Goal: Task Accomplishment & Management: Manage account settings

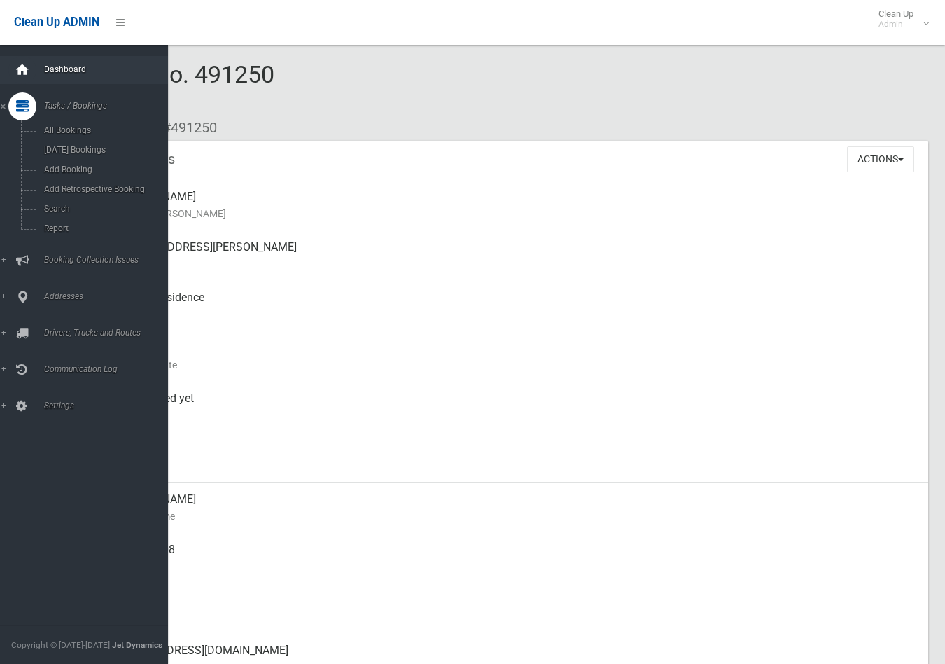
click at [19, 72] on icon at bounding box center [22, 70] width 15 height 28
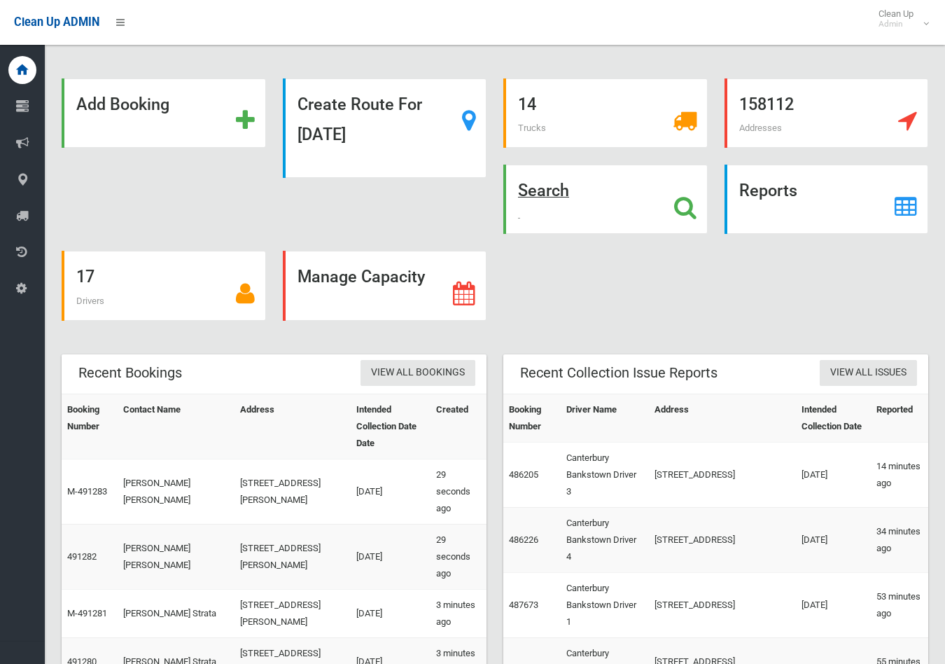
click at [549, 190] on strong "Search" at bounding box center [543, 191] width 51 height 20
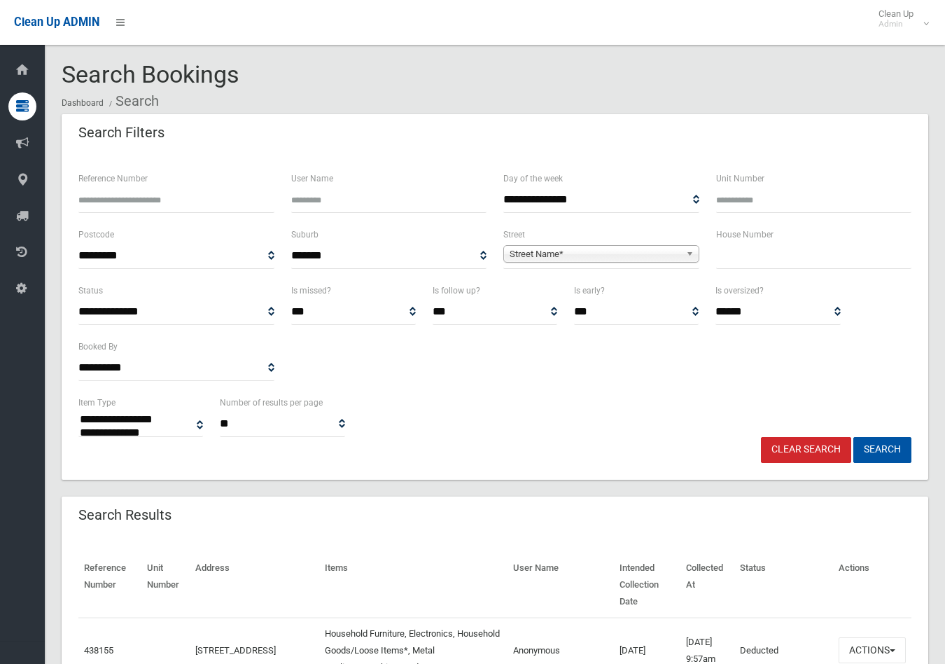
select select
click at [130, 200] on input "Reference Number" at bounding box center [176, 200] width 196 height 26
type input "******"
click at [853, 437] on button "Search" at bounding box center [882, 450] width 58 height 26
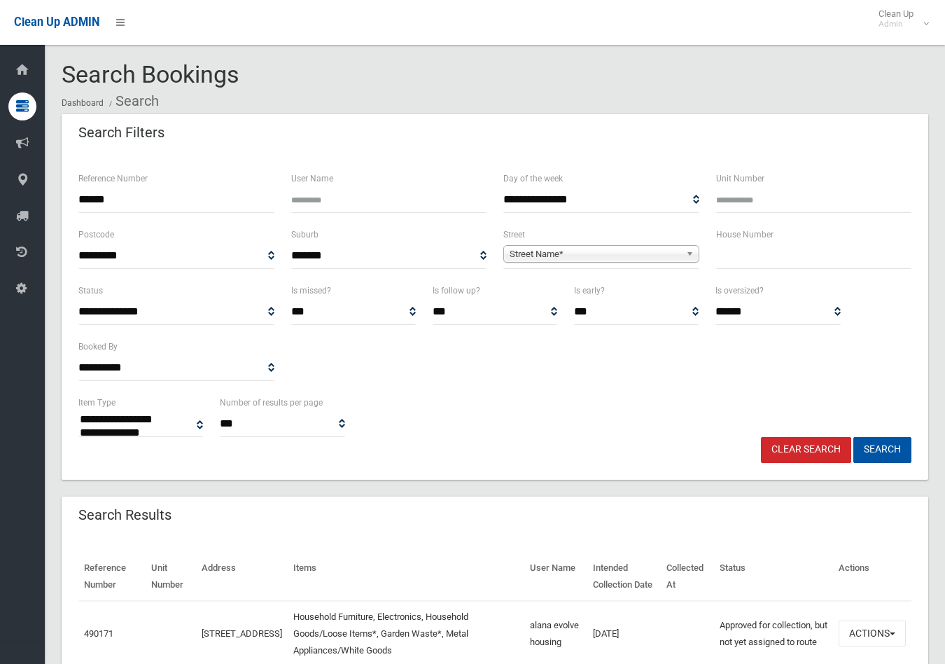
select select
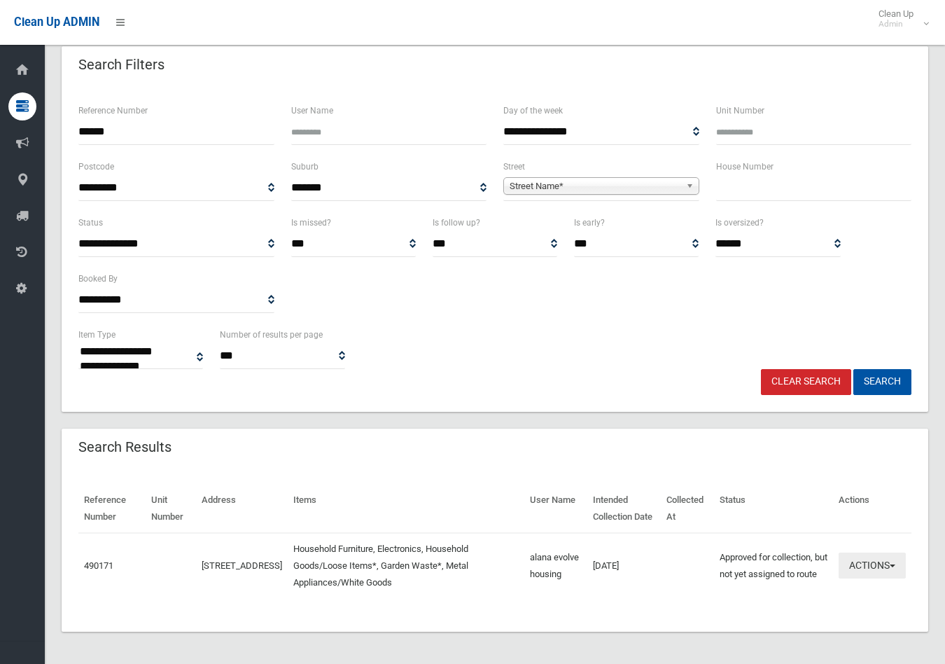
click at [872, 562] on button "Actions" at bounding box center [872, 565] width 67 height 26
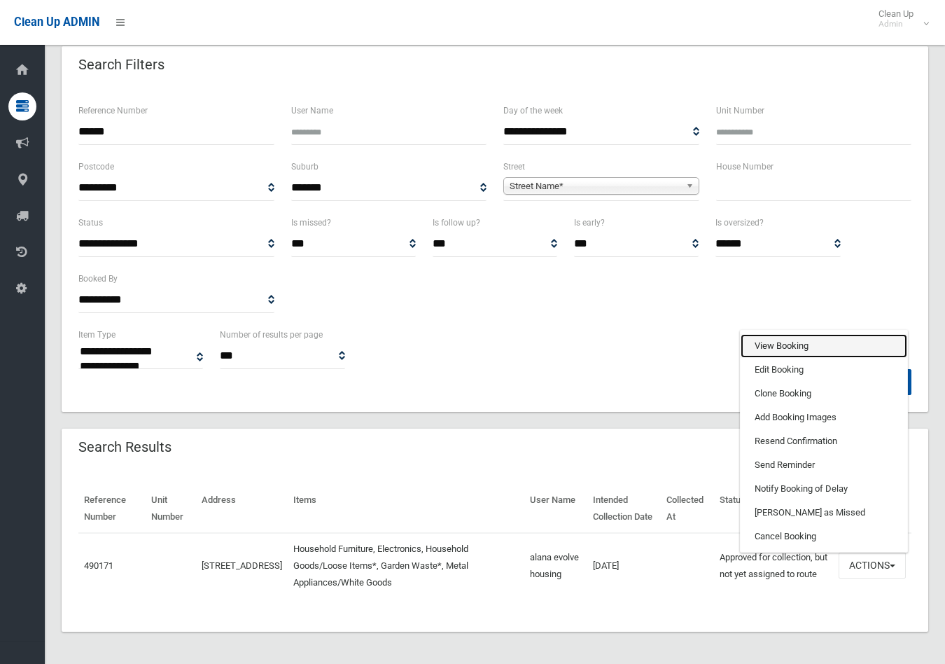
click at [773, 340] on link "View Booking" at bounding box center [824, 346] width 167 height 24
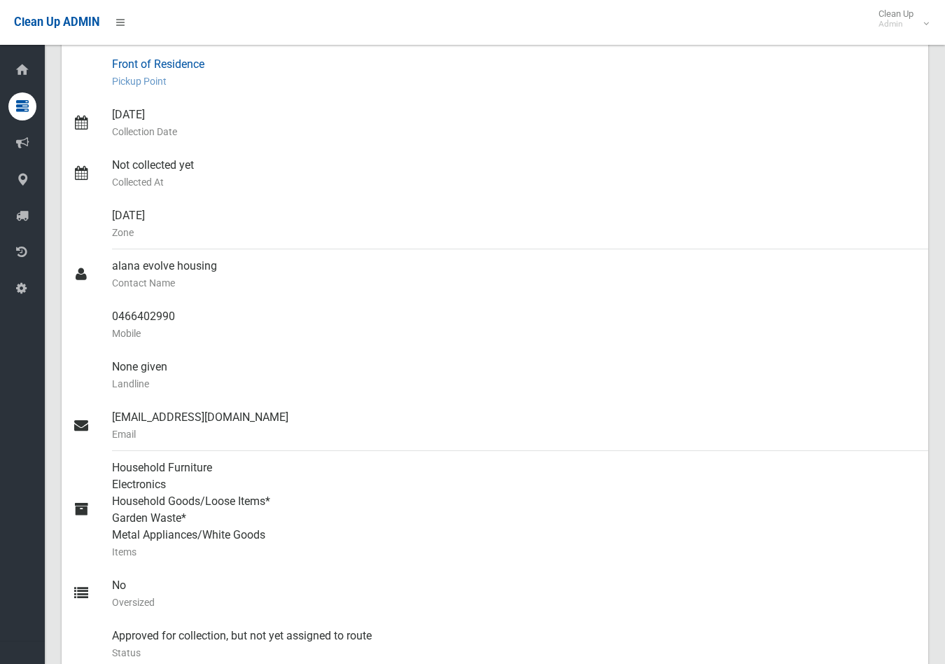
scroll to position [311, 0]
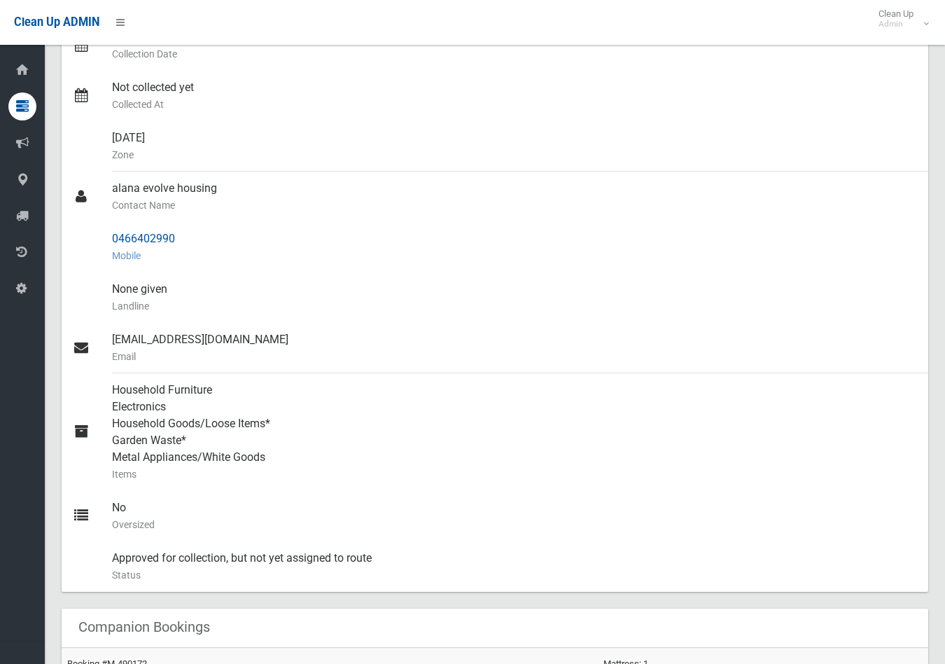
drag, startPoint x: 187, startPoint y: 242, endPoint x: 113, endPoint y: 239, distance: 74.2
click at [113, 239] on div "0466402990 Mobile" at bounding box center [514, 247] width 805 height 50
copy div "0466402990"
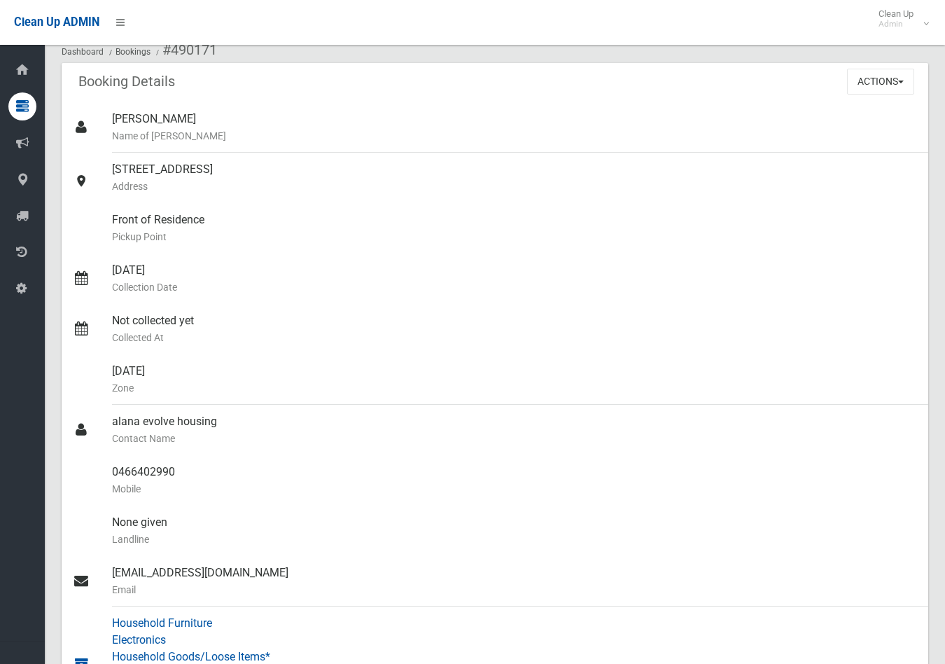
scroll to position [0, 0]
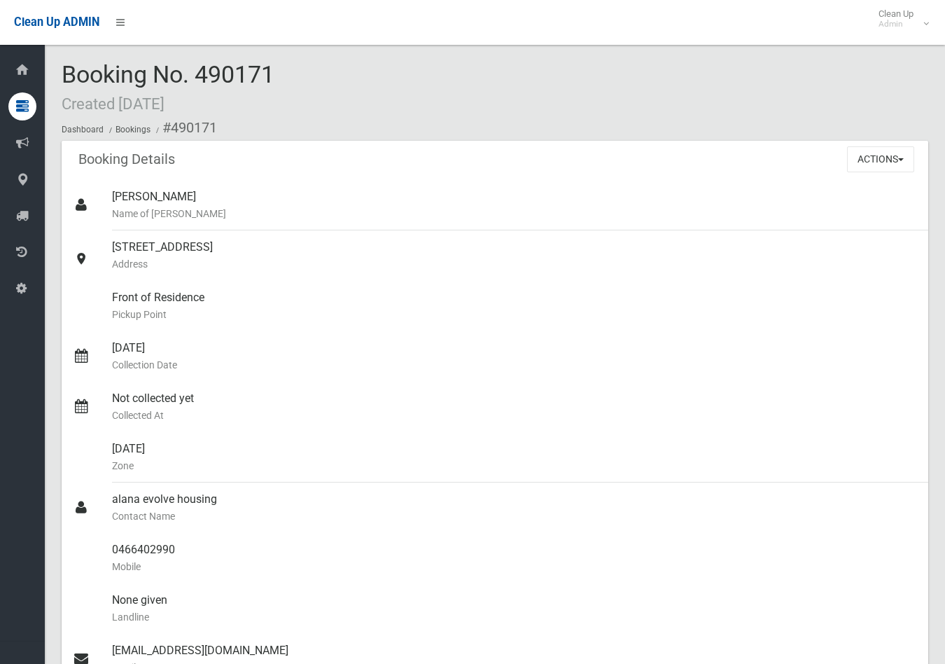
click at [417, 375] on div "[DATE] Collection Date" at bounding box center [514, 356] width 805 height 50
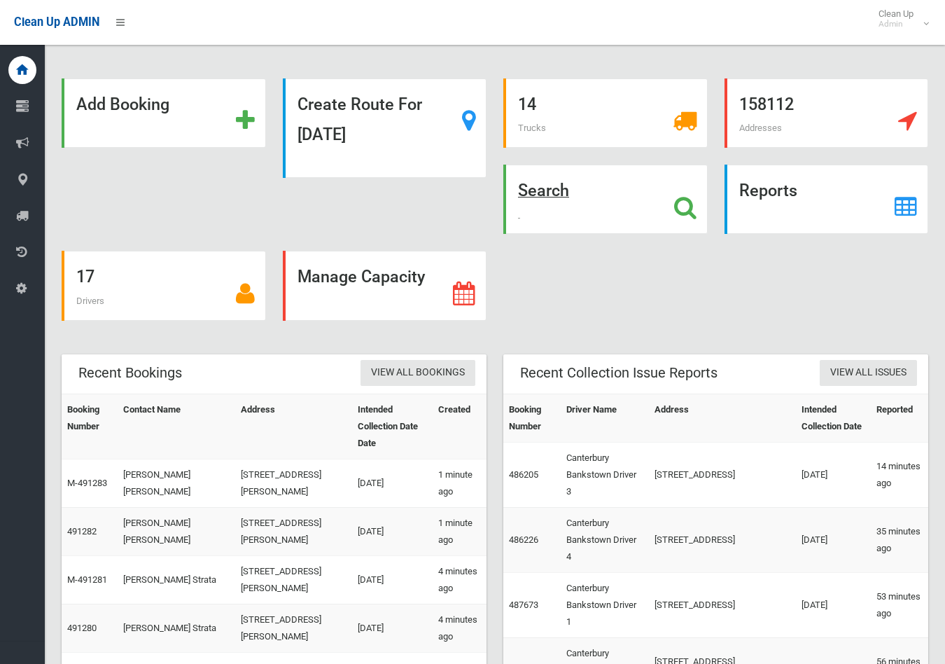
click at [547, 195] on strong "Search" at bounding box center [543, 191] width 51 height 20
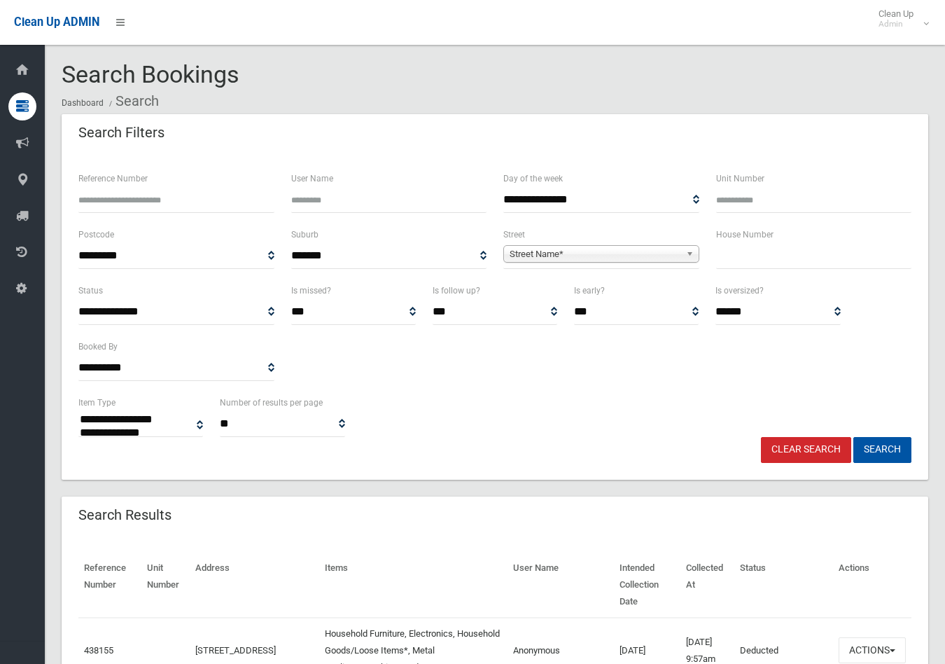
select select
click at [765, 259] on input "text" at bounding box center [814, 256] width 196 height 26
type input "**"
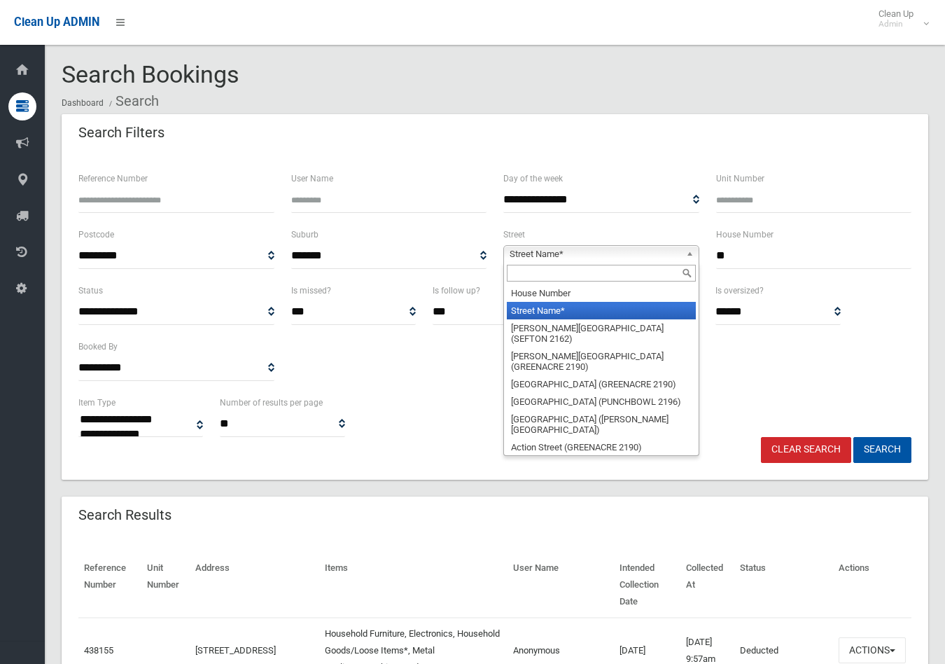
click at [659, 249] on span "Street Name*" at bounding box center [595, 254] width 171 height 17
click at [626, 279] on input "text" at bounding box center [601, 273] width 189 height 17
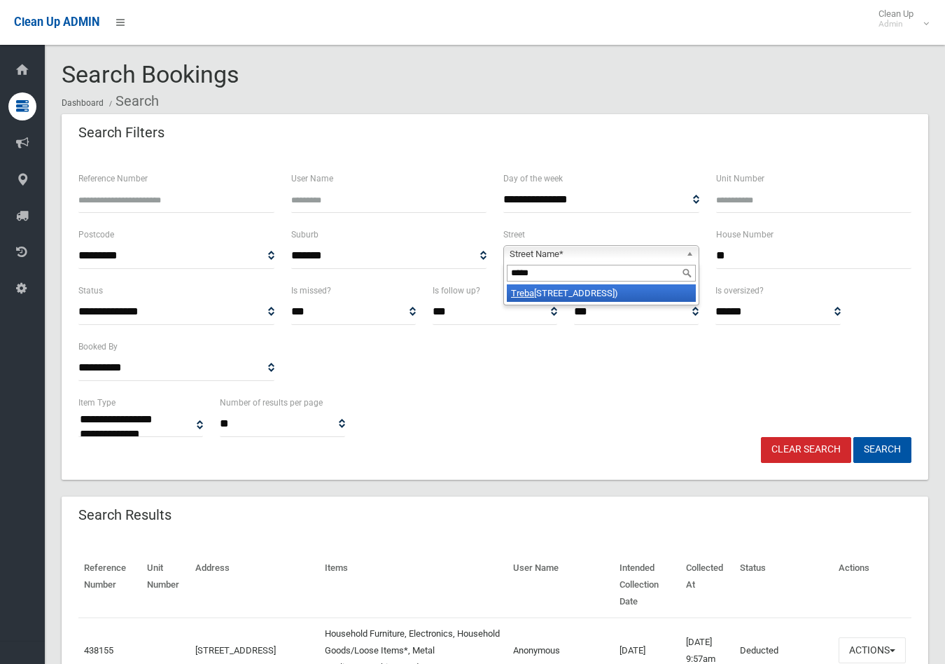
type input "*****"
click at [627, 288] on li "Treba rtha Street (BASS HILL 2197)" at bounding box center [601, 293] width 189 height 18
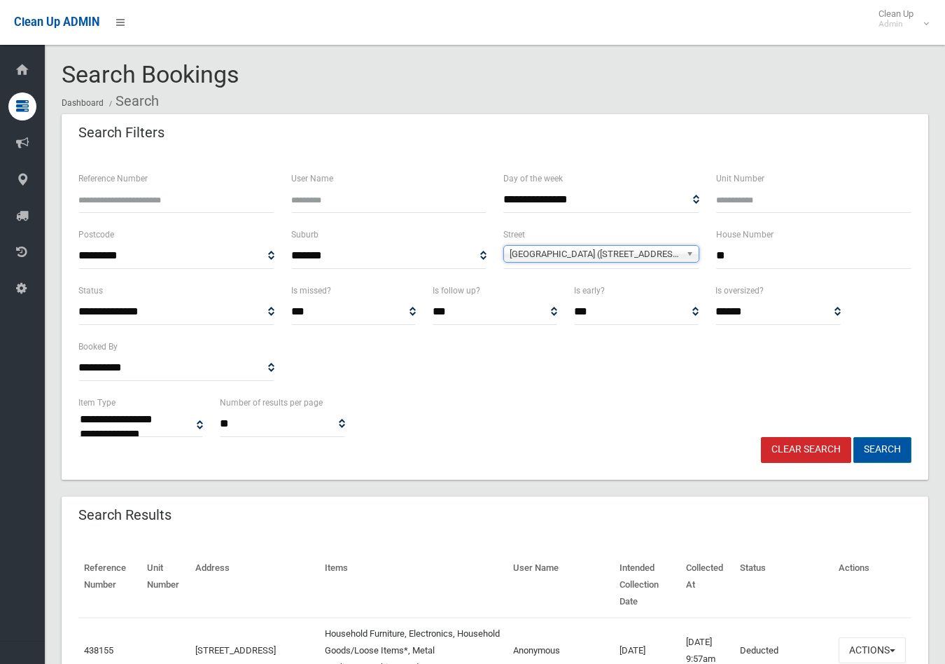
click at [893, 449] on button "Search" at bounding box center [882, 450] width 58 height 26
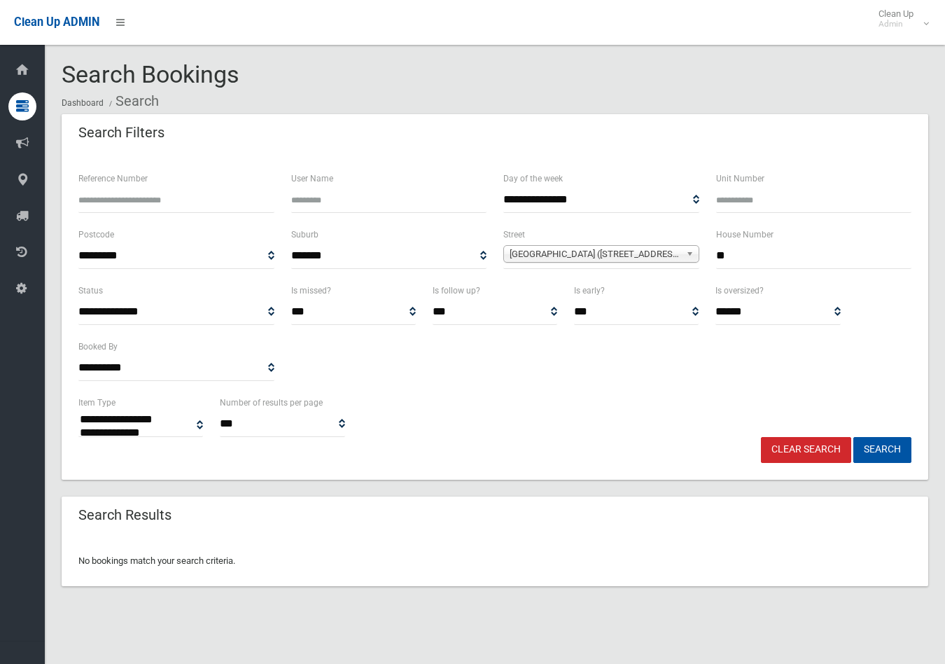
select select
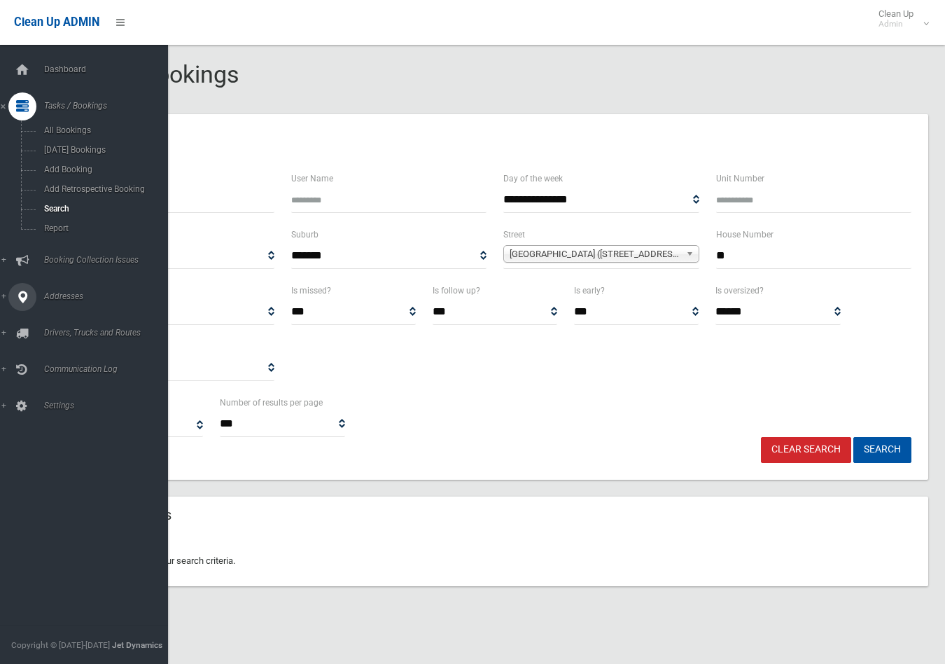
click at [5, 298] on link "Addresses" at bounding box center [90, 297] width 180 height 28
click at [59, 204] on span "All Addresses" at bounding box center [104, 203] width 128 height 10
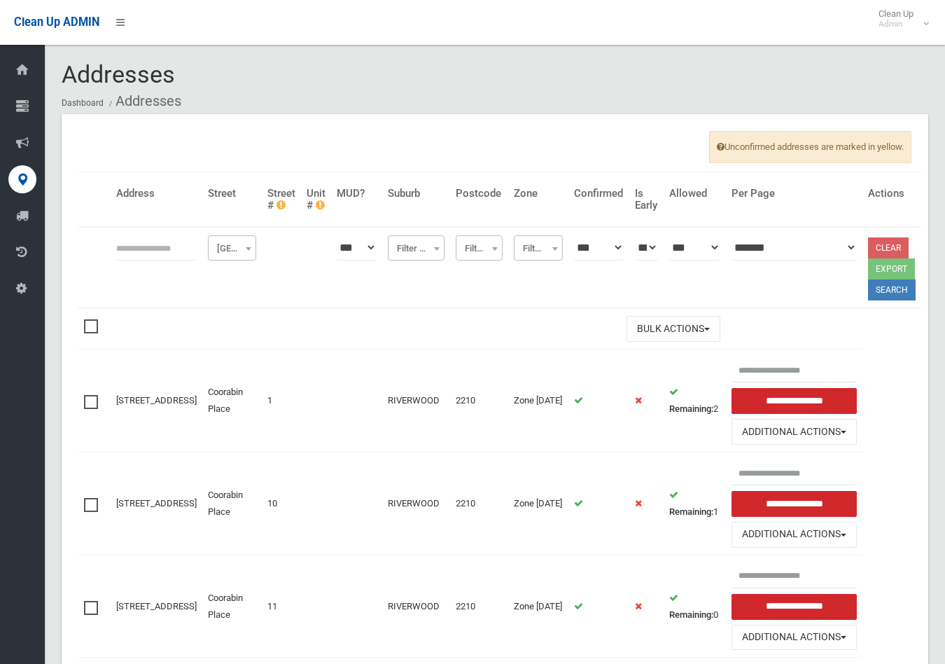
click at [144, 249] on input "text" at bounding box center [156, 248] width 81 height 26
type input "**********"
click at [870, 289] on button "Search" at bounding box center [892, 289] width 48 height 21
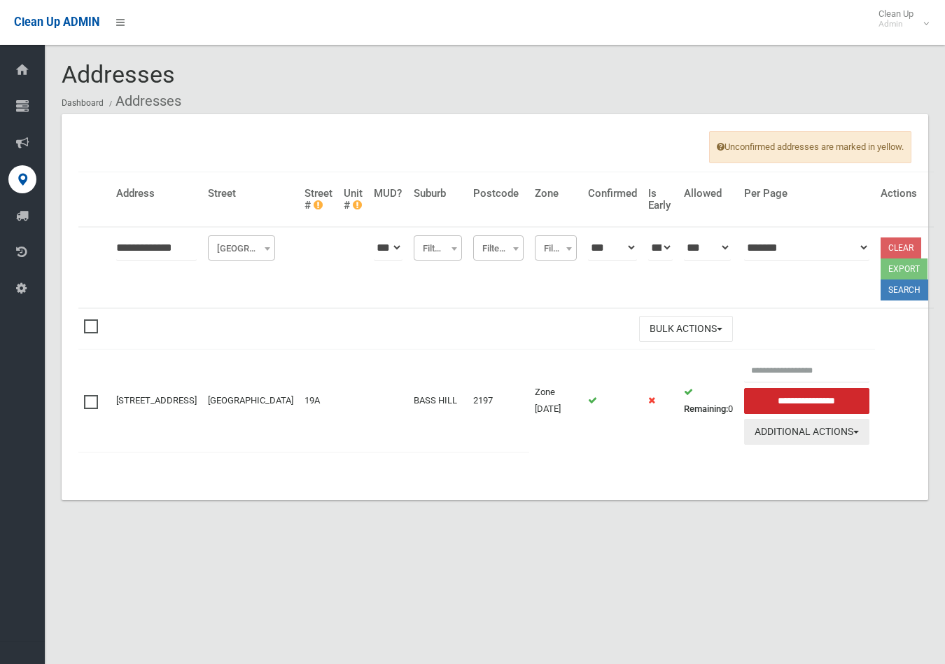
click at [775, 430] on button "Additional Actions" at bounding box center [806, 432] width 125 height 26
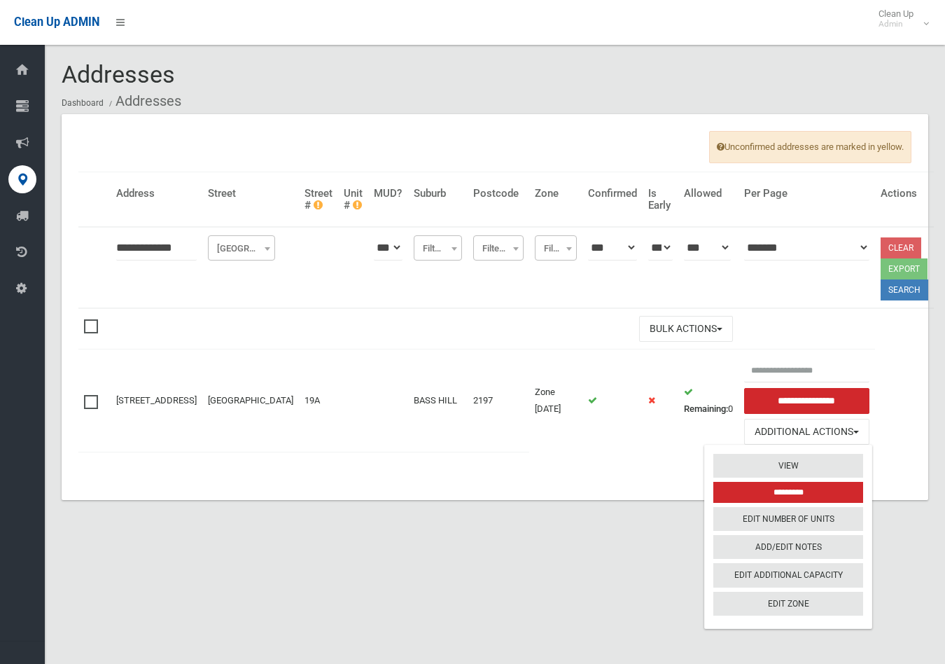
click at [678, 439] on td "Remaining: 0" at bounding box center [708, 400] width 60 height 102
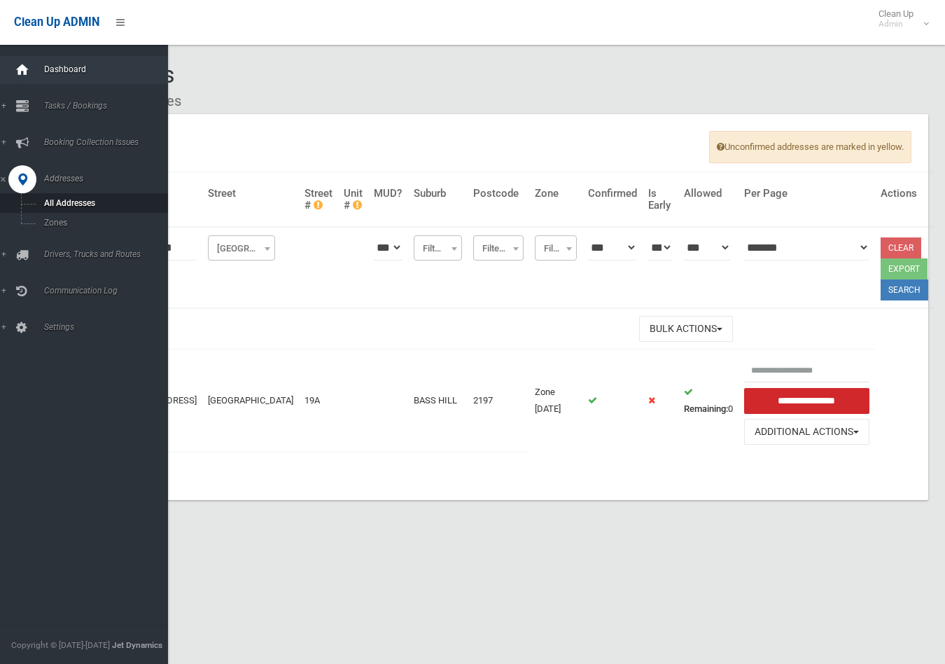
click at [22, 67] on icon at bounding box center [22, 70] width 15 height 28
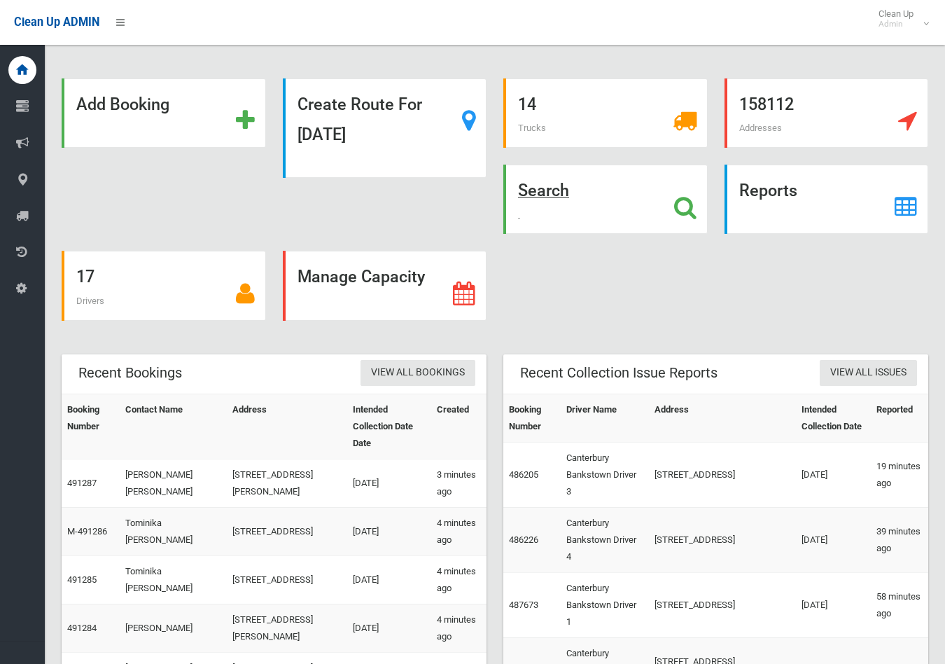
click at [559, 199] on strong "Search" at bounding box center [543, 191] width 51 height 20
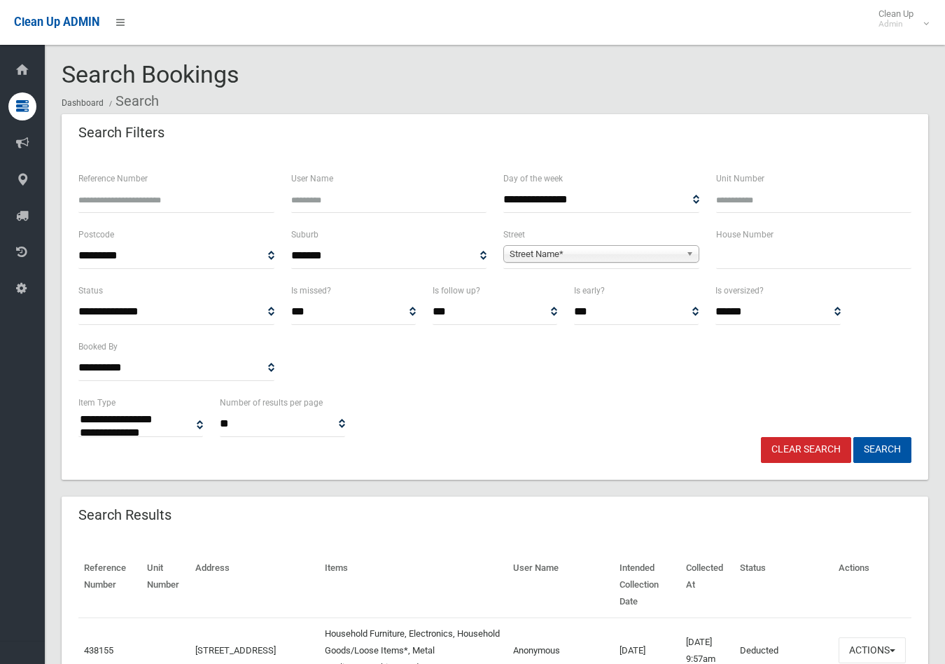
select select
drag, startPoint x: 772, startPoint y: 257, endPoint x: 779, endPoint y: 254, distance: 7.5
click at [777, 255] on input "text" at bounding box center [814, 256] width 196 height 26
type input "***"
click at [631, 249] on span "Street Name*" at bounding box center [595, 254] width 171 height 17
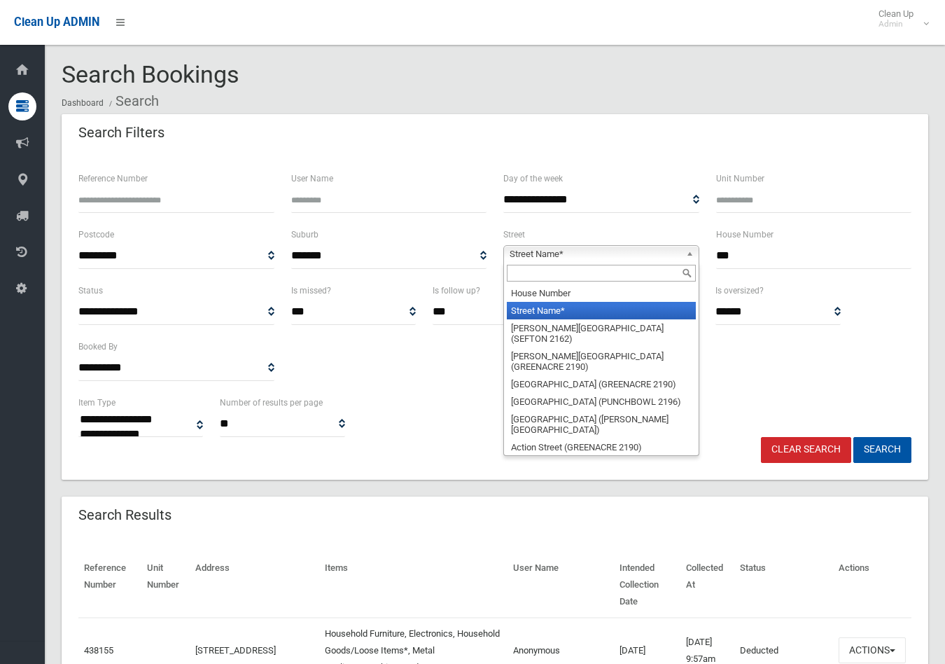
click at [620, 274] on input "text" at bounding box center [601, 273] width 189 height 17
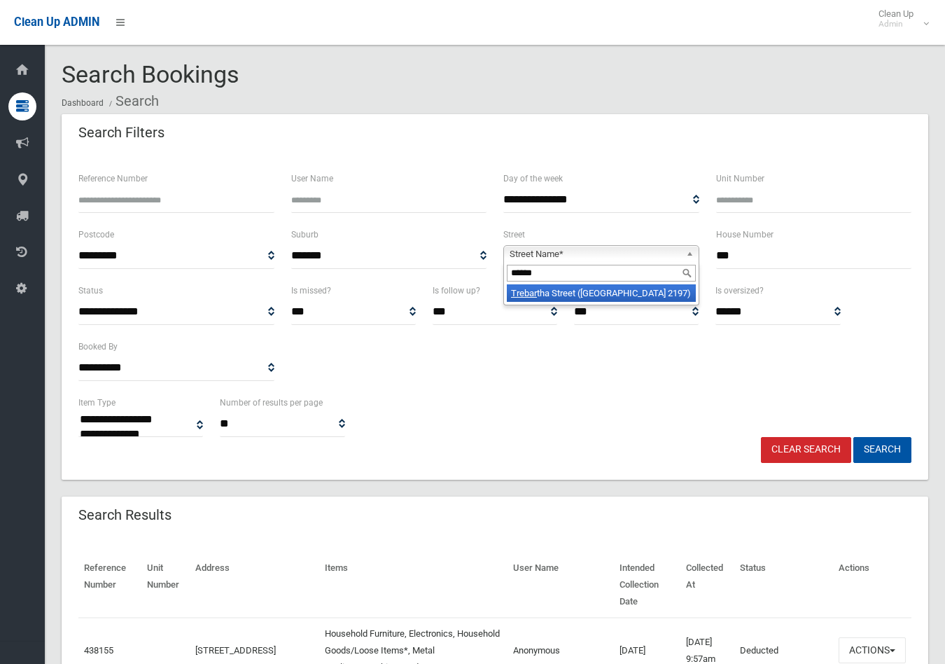
type input "******"
click at [613, 294] on li "Trebar tha Street (BASS HILL 2197)" at bounding box center [601, 293] width 189 height 18
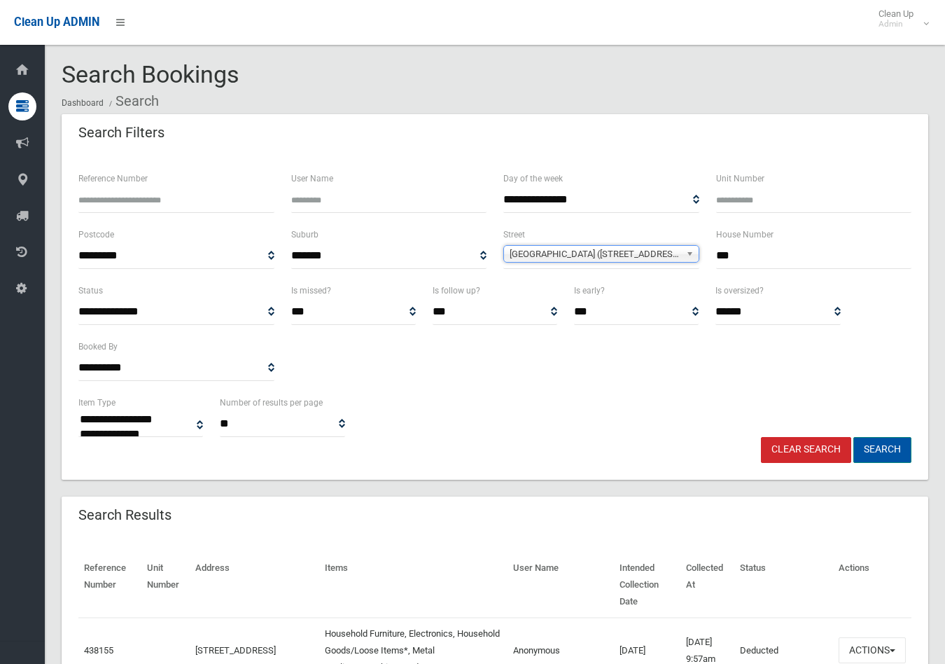
click at [884, 451] on button "Search" at bounding box center [882, 450] width 58 height 26
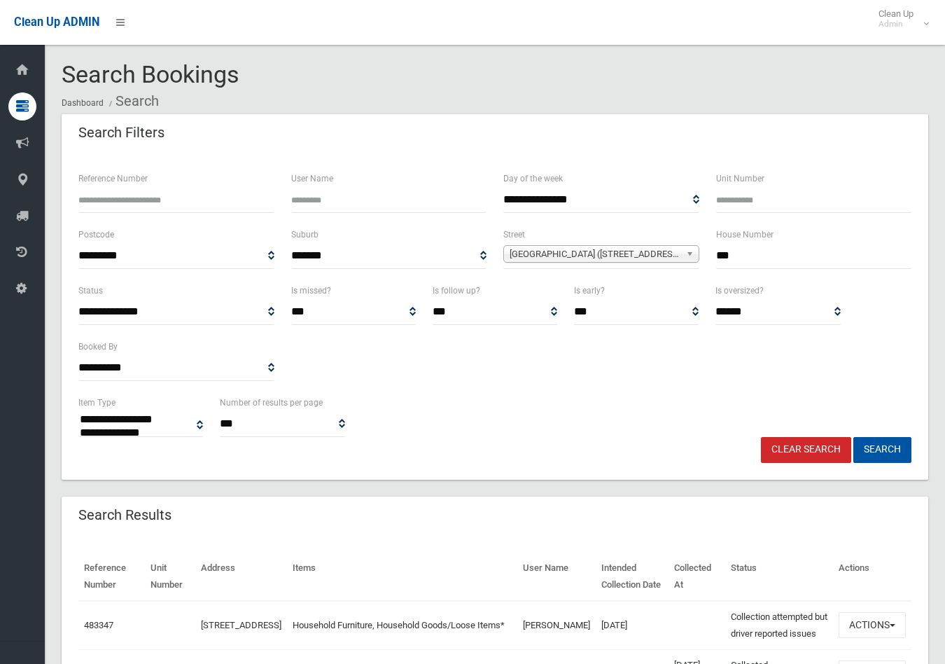
select select
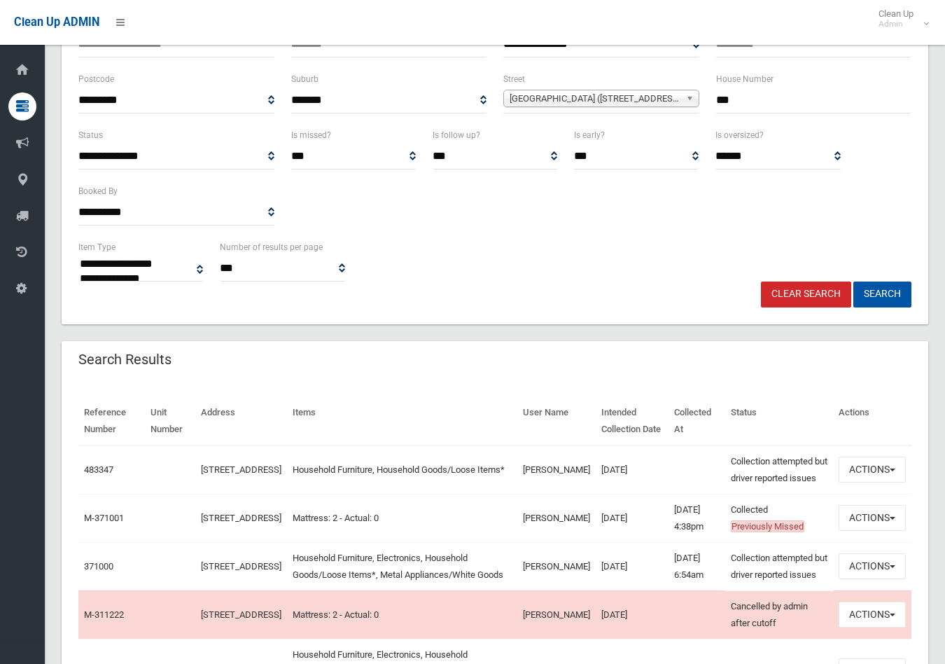
scroll to position [233, 0]
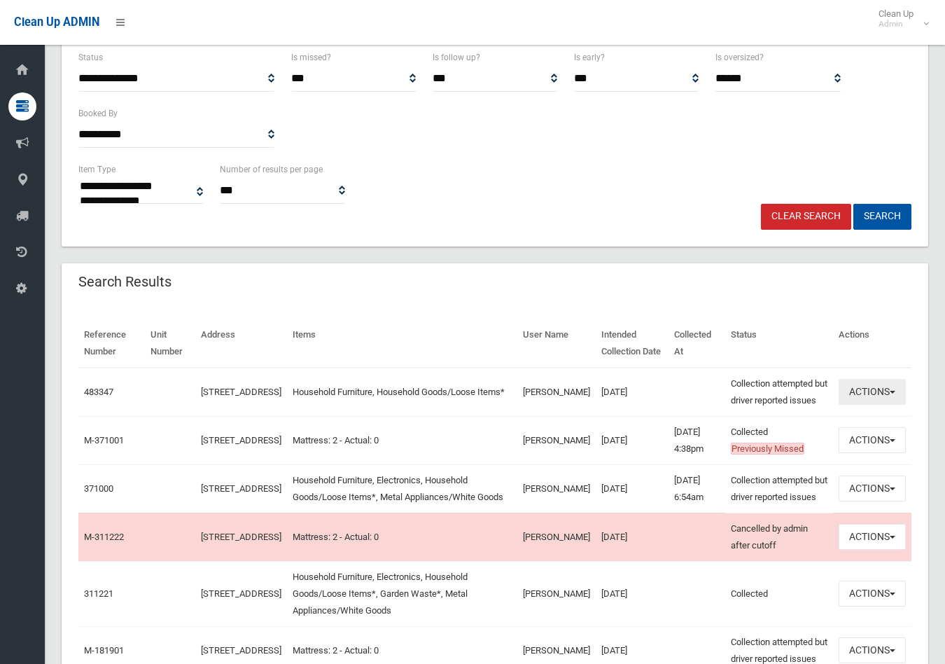
click at [890, 395] on button "Actions" at bounding box center [872, 392] width 67 height 26
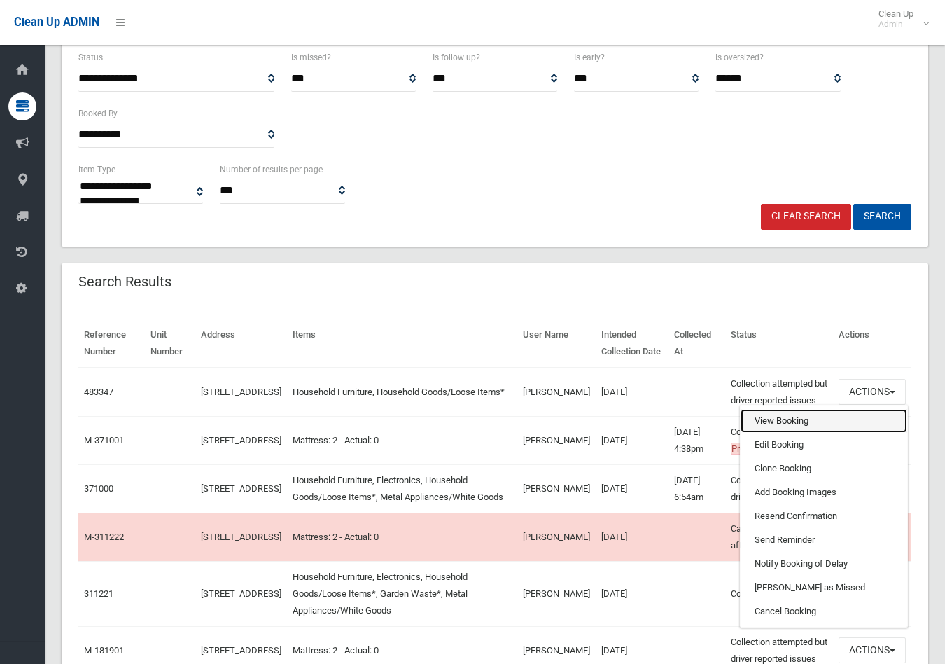
click at [785, 425] on link "View Booking" at bounding box center [824, 421] width 167 height 24
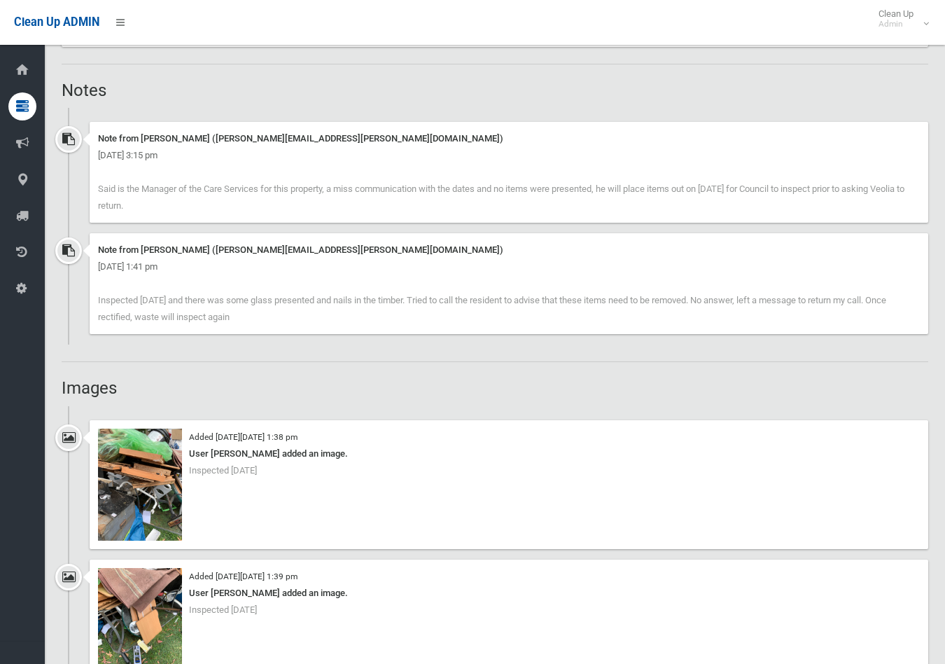
scroll to position [933, 0]
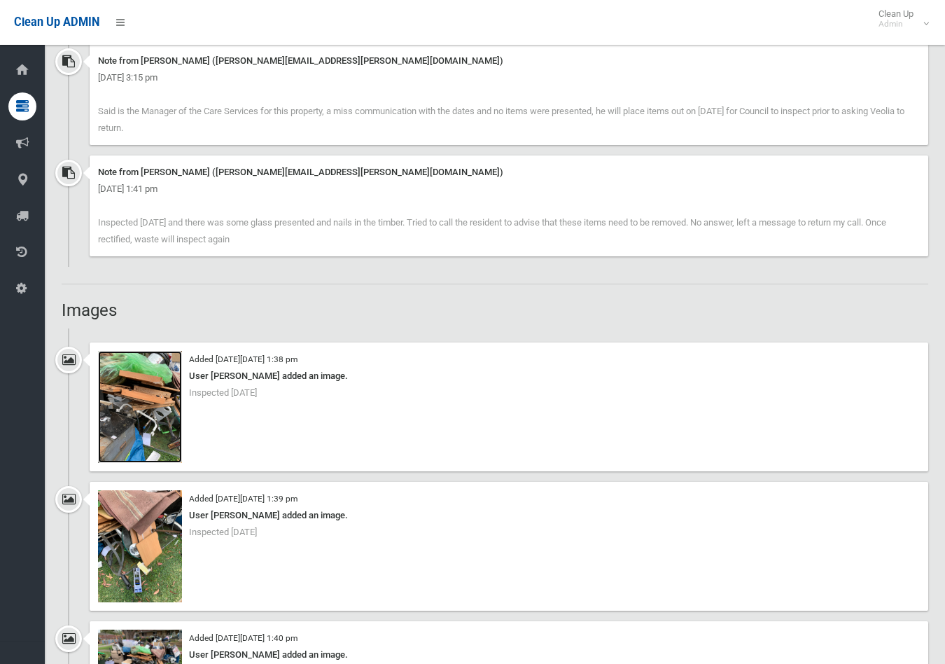
click at [127, 416] on img at bounding box center [140, 407] width 84 height 112
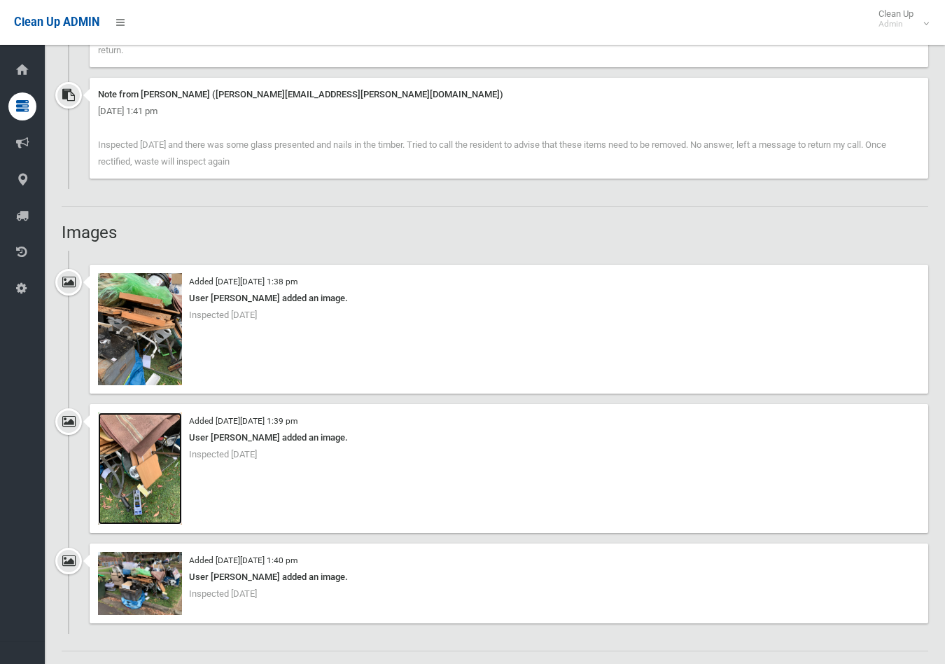
click at [154, 459] on img at bounding box center [140, 468] width 84 height 112
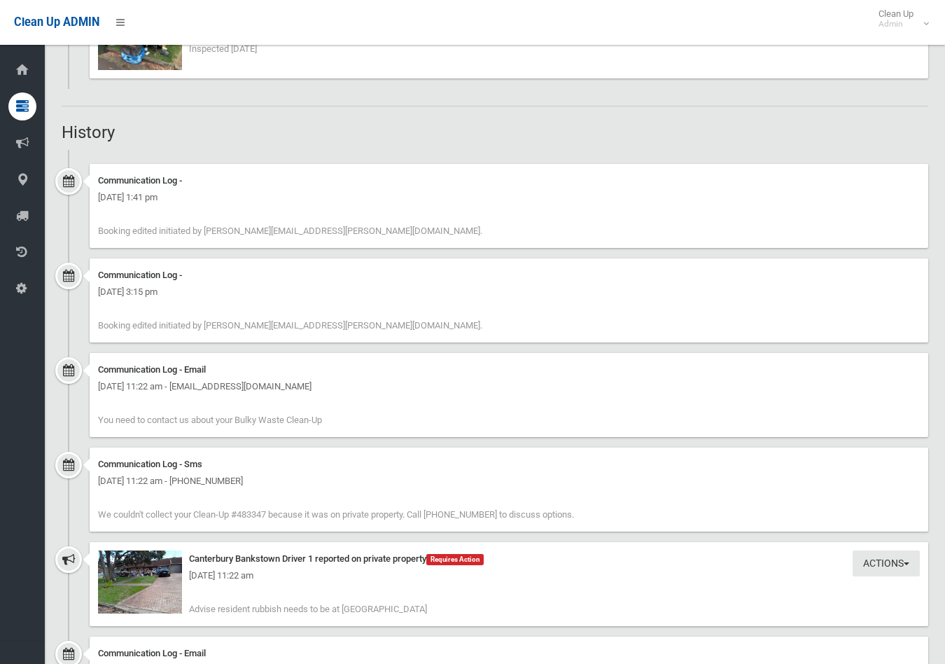
scroll to position [1711, 0]
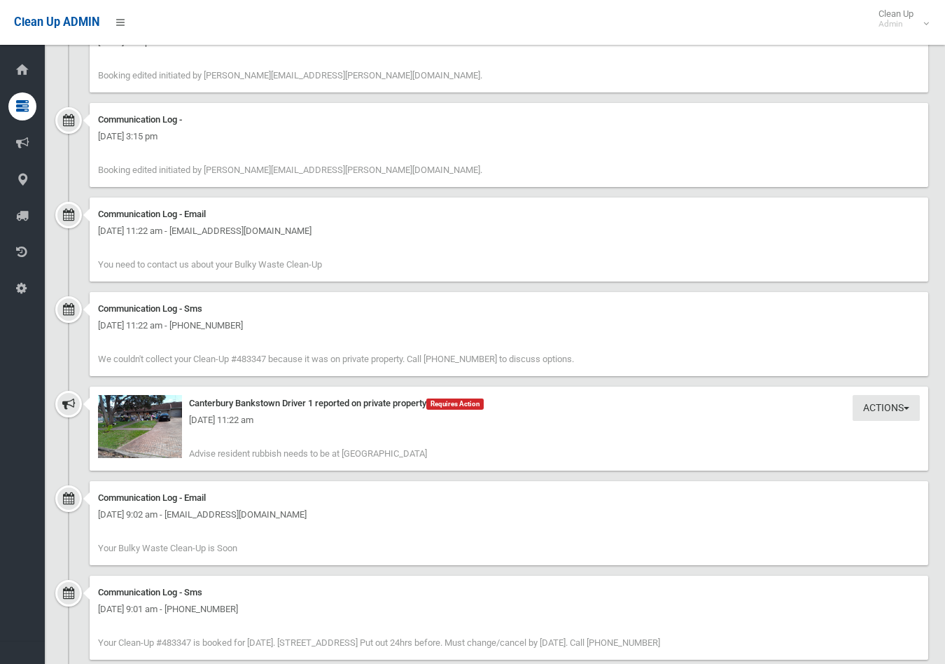
click at [168, 425] on div "Tuesday 23rd September 2025 - 11:22 am" at bounding box center [509, 420] width 822 height 17
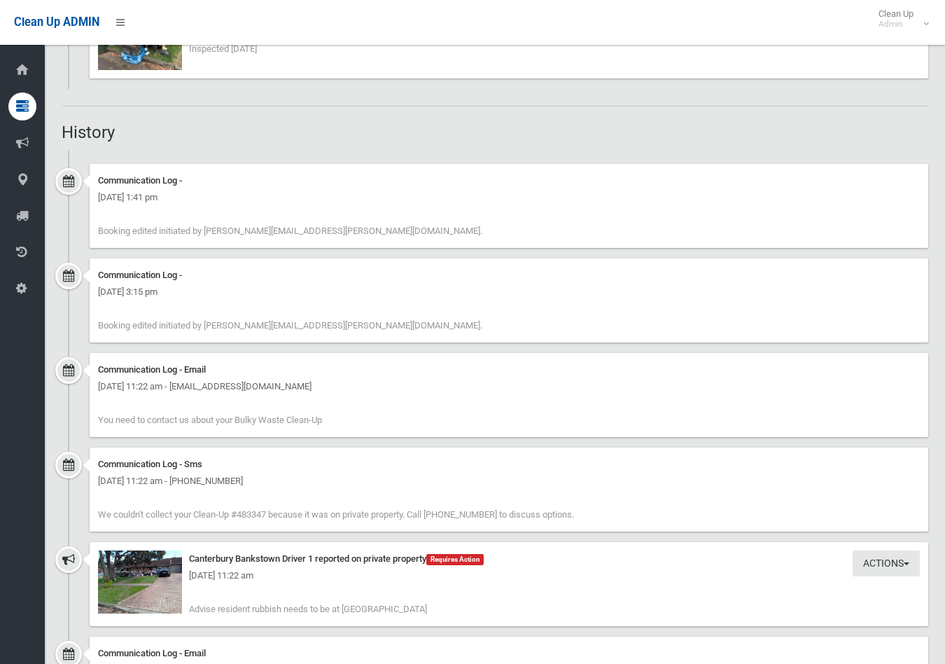
scroll to position [1633, 0]
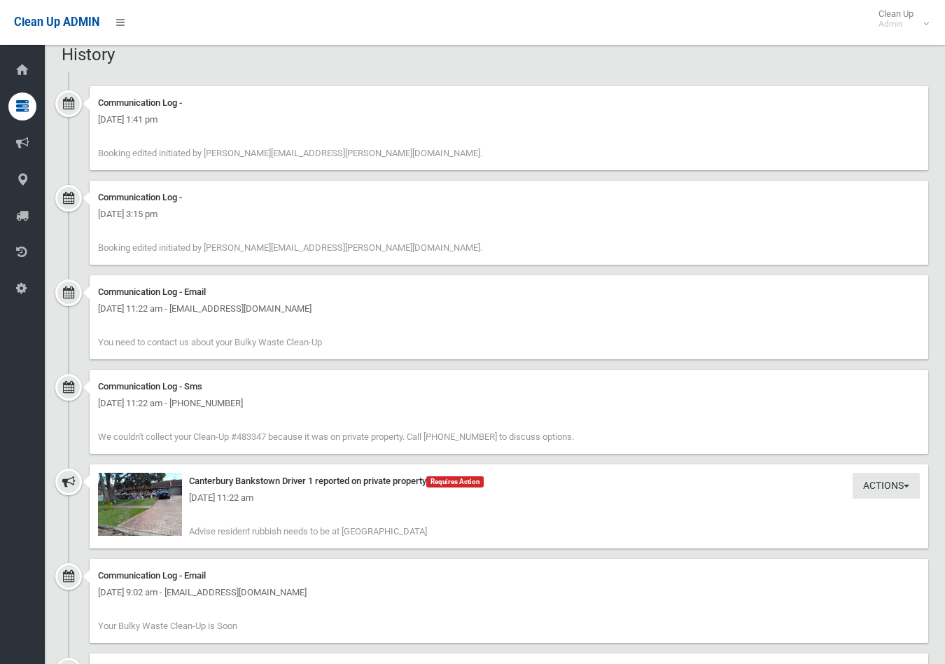
click at [150, 492] on div "Tuesday 23rd September 2025 - 11:22 am" at bounding box center [509, 497] width 822 height 17
click at [159, 485] on img at bounding box center [140, 504] width 84 height 63
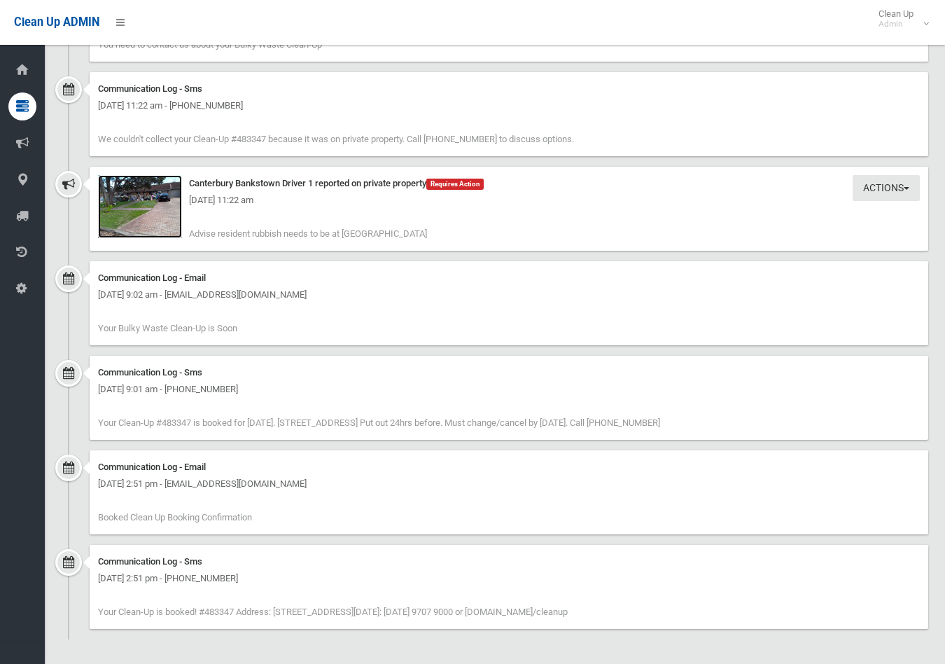
scroll to position [1542, 0]
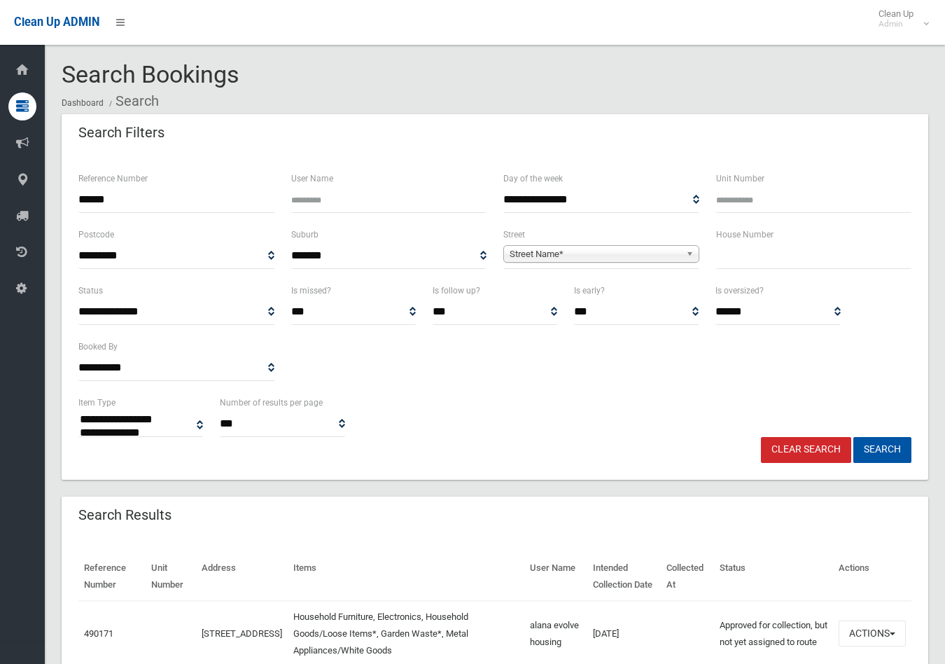
select select
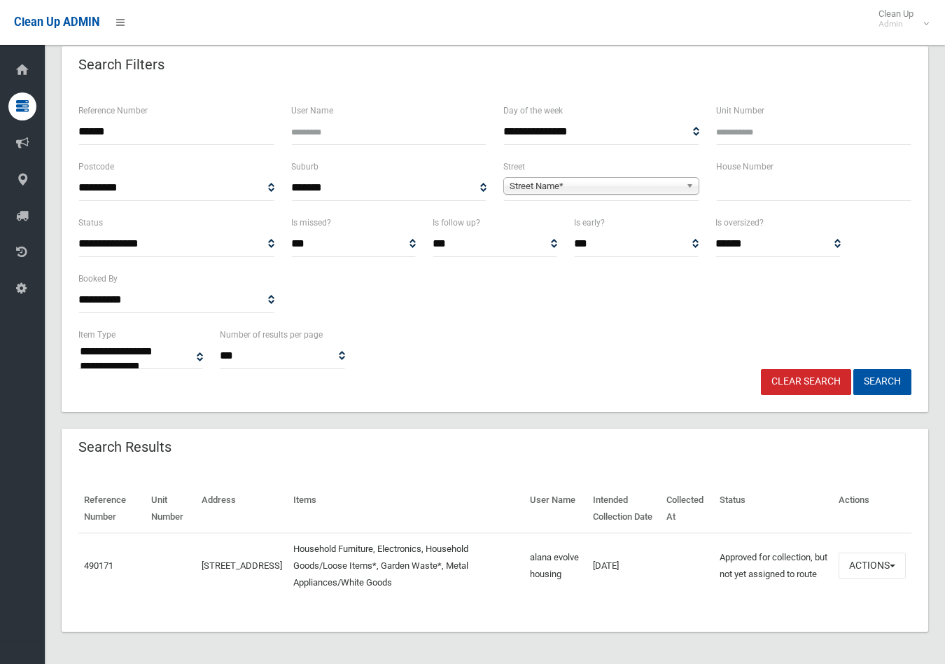
drag, startPoint x: 125, startPoint y: 130, endPoint x: 67, endPoint y: 131, distance: 57.4
click at [67, 131] on div "**********" at bounding box center [495, 248] width 867 height 326
click at [770, 190] on input "text" at bounding box center [814, 188] width 196 height 26
type input "**"
click at [659, 183] on span "Street Name*" at bounding box center [595, 186] width 171 height 17
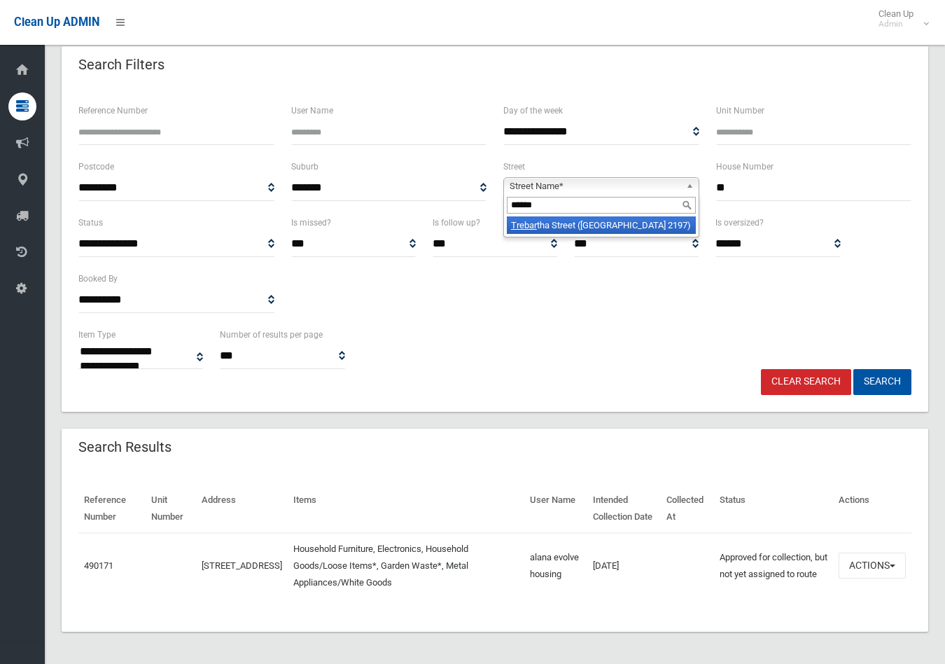
type input "******"
click at [610, 221] on li "Trebar tha Street (BASS HILL 2197)" at bounding box center [601, 225] width 189 height 18
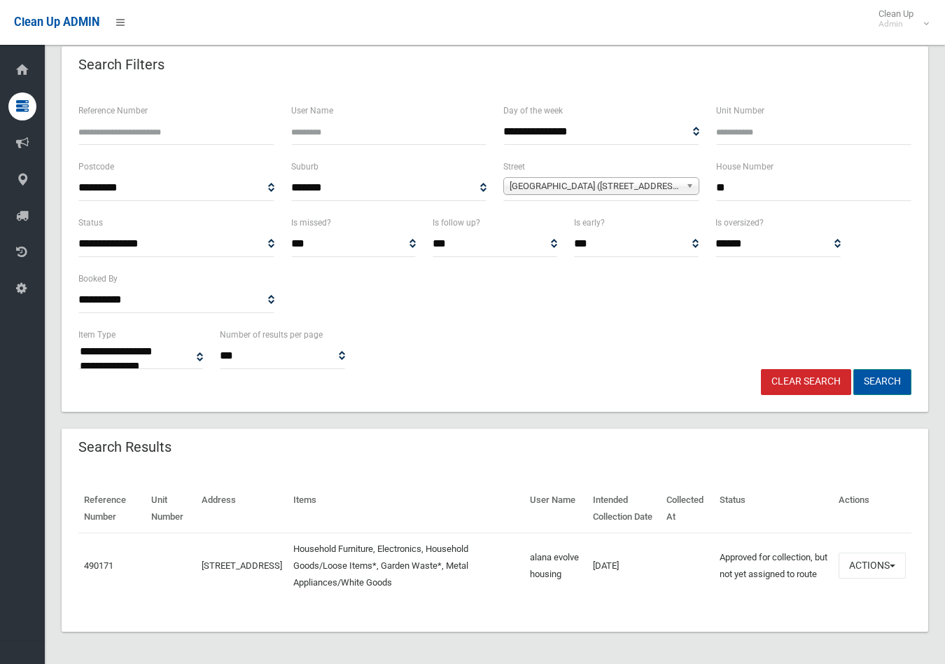
click at [890, 379] on button "Search" at bounding box center [882, 382] width 58 height 26
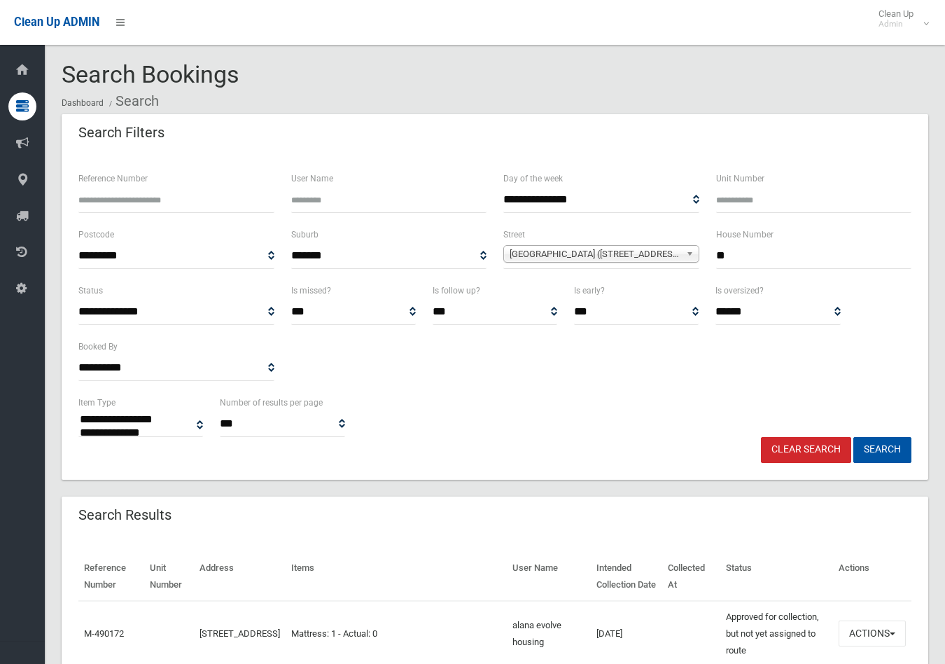
select select
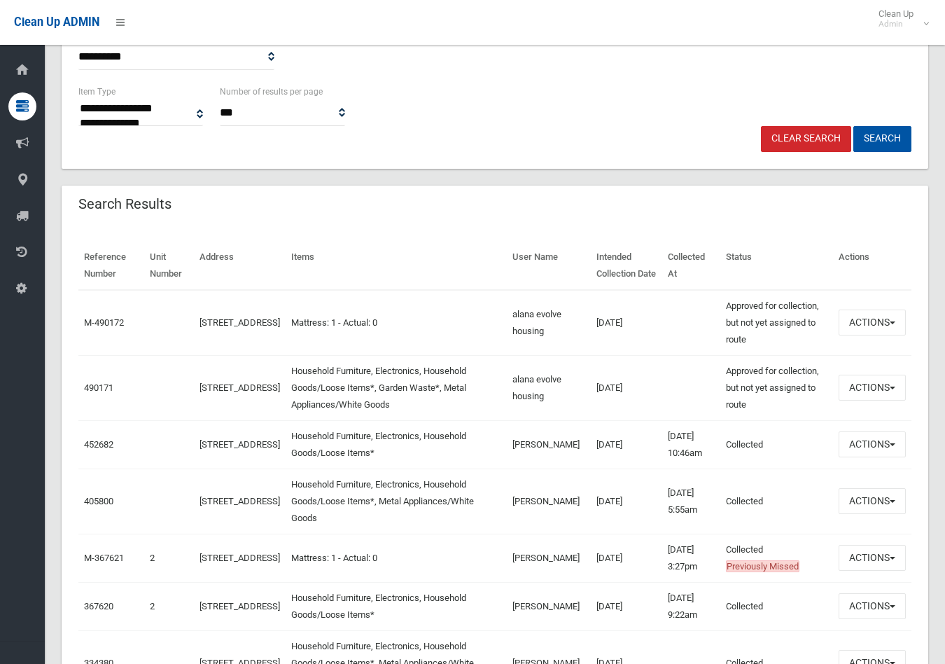
scroll to position [311, 0]
click at [879, 385] on button "Actions" at bounding box center [872, 388] width 67 height 26
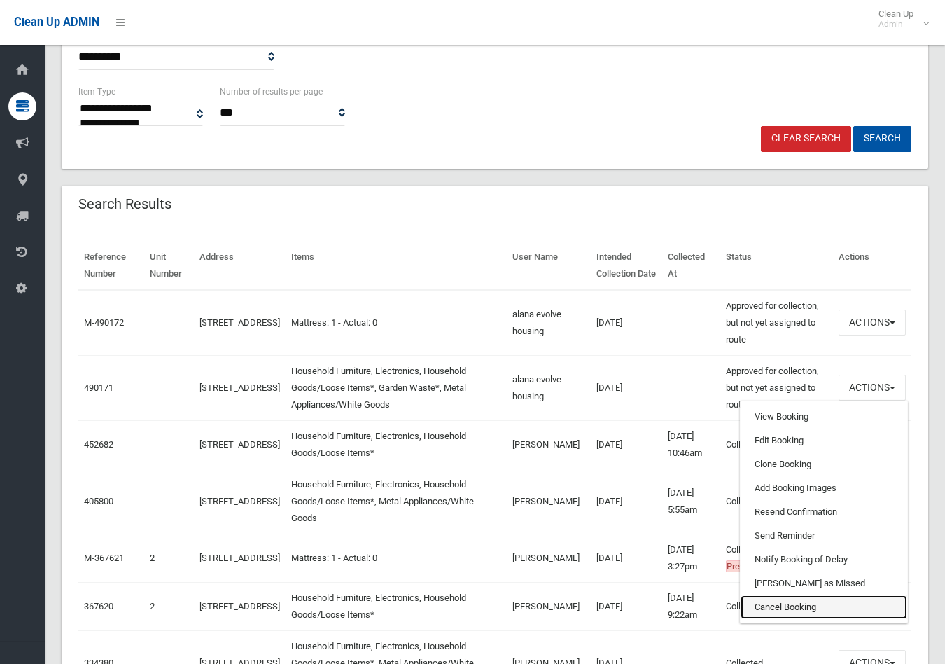
click at [781, 604] on link "Cancel Booking" at bounding box center [824, 607] width 167 height 24
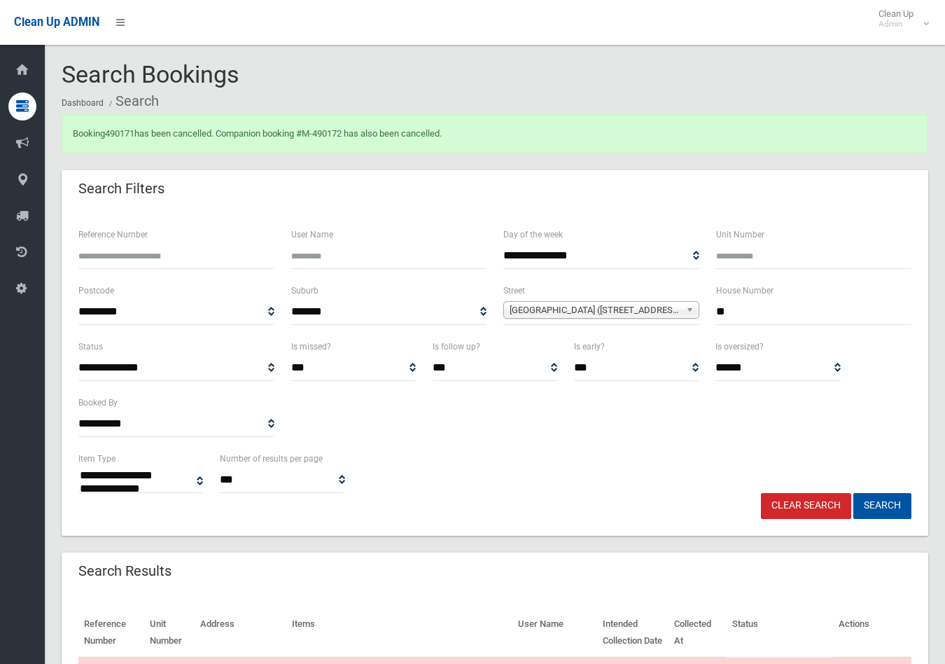
select select
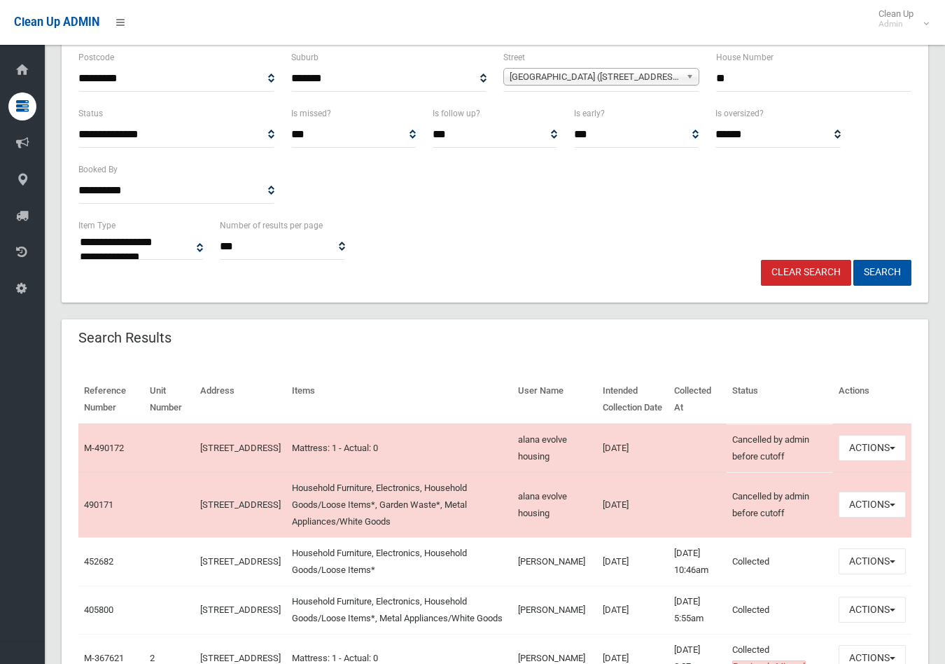
scroll to position [311, 0]
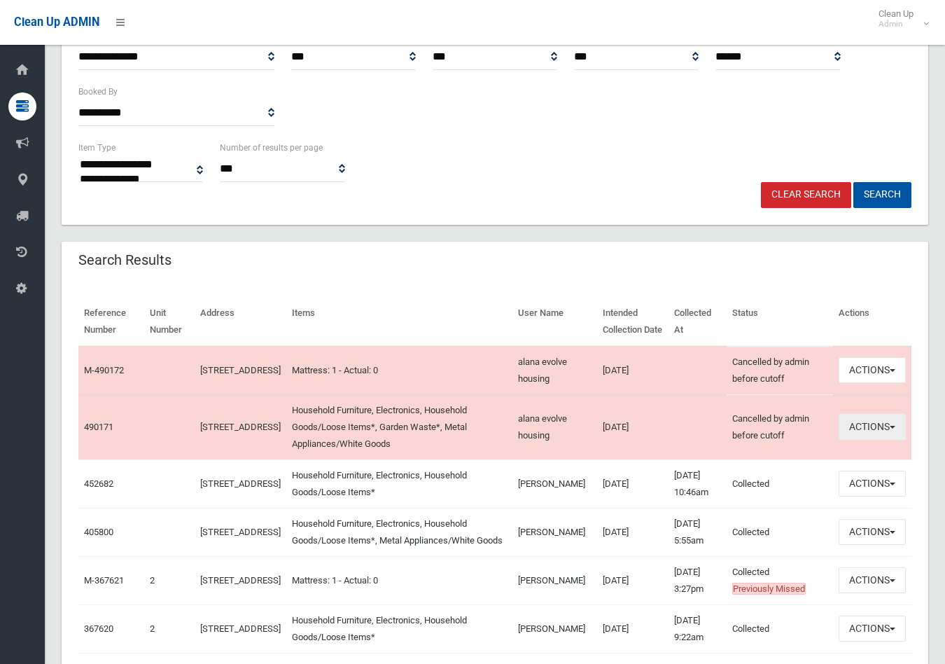
click at [870, 421] on button "Actions" at bounding box center [872, 427] width 67 height 26
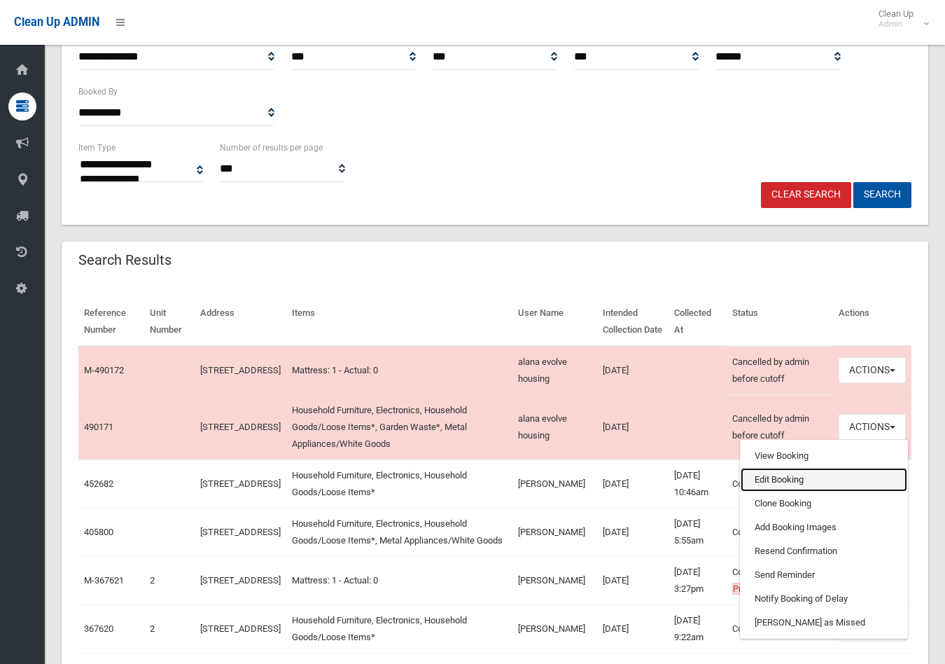
click at [767, 480] on link "Edit Booking" at bounding box center [824, 480] width 167 height 24
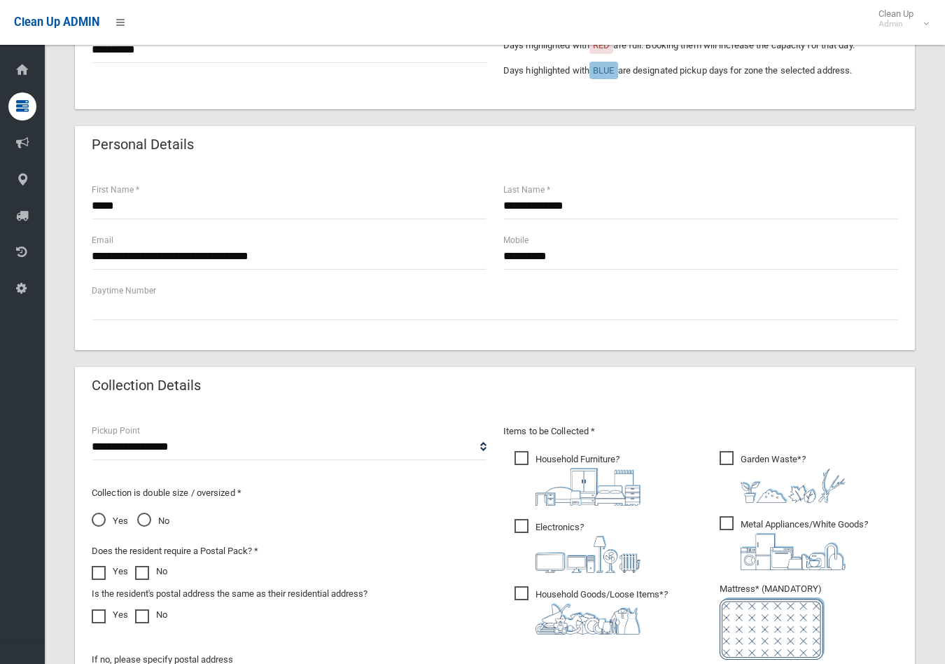
scroll to position [720, 0]
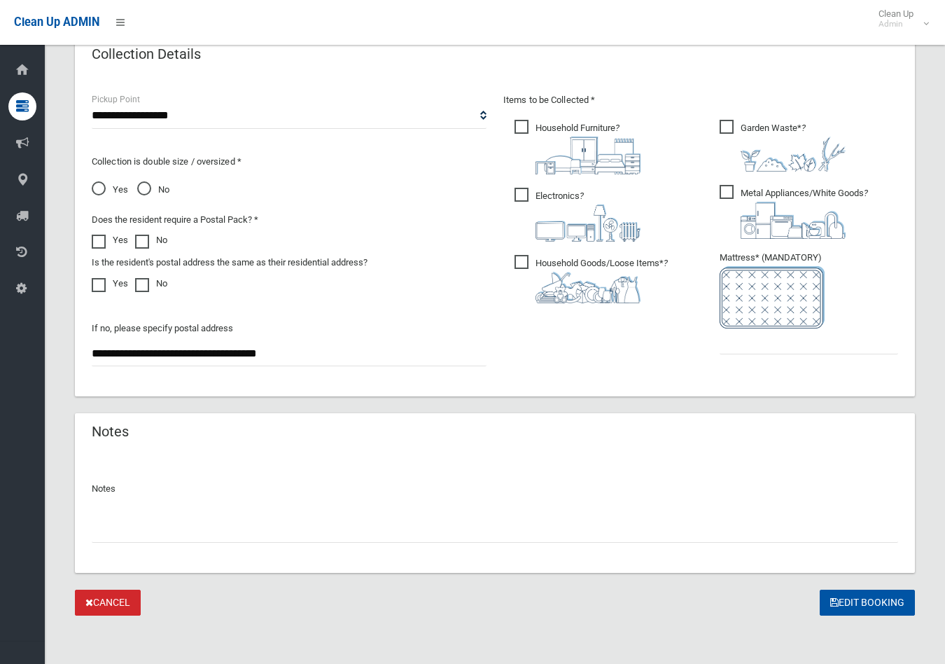
click at [113, 540] on input "text" at bounding box center [495, 530] width 807 height 26
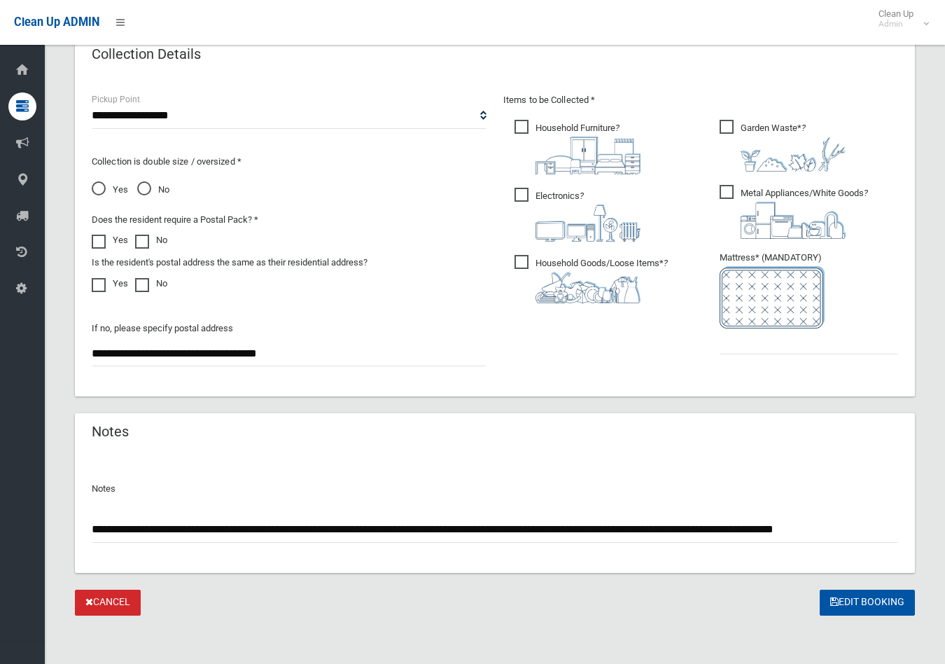
scroll to position [0, 7]
type input "**********"
click at [865, 591] on button "Edit Booking" at bounding box center [867, 602] width 95 height 26
type input "*"
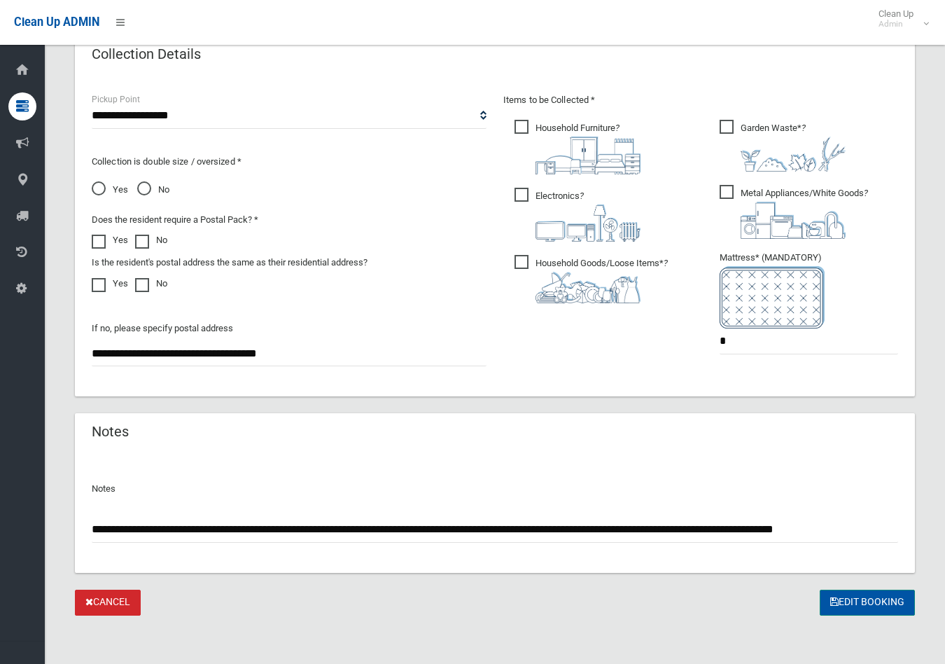
click at [863, 598] on button "Edit Booking" at bounding box center [867, 602] width 95 height 26
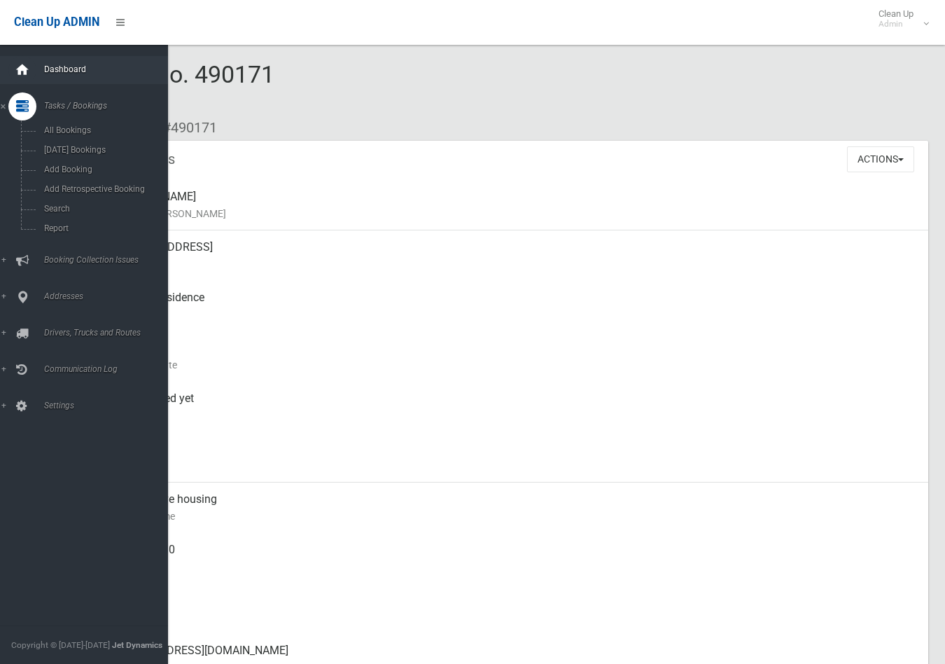
click at [24, 64] on icon at bounding box center [22, 70] width 15 height 28
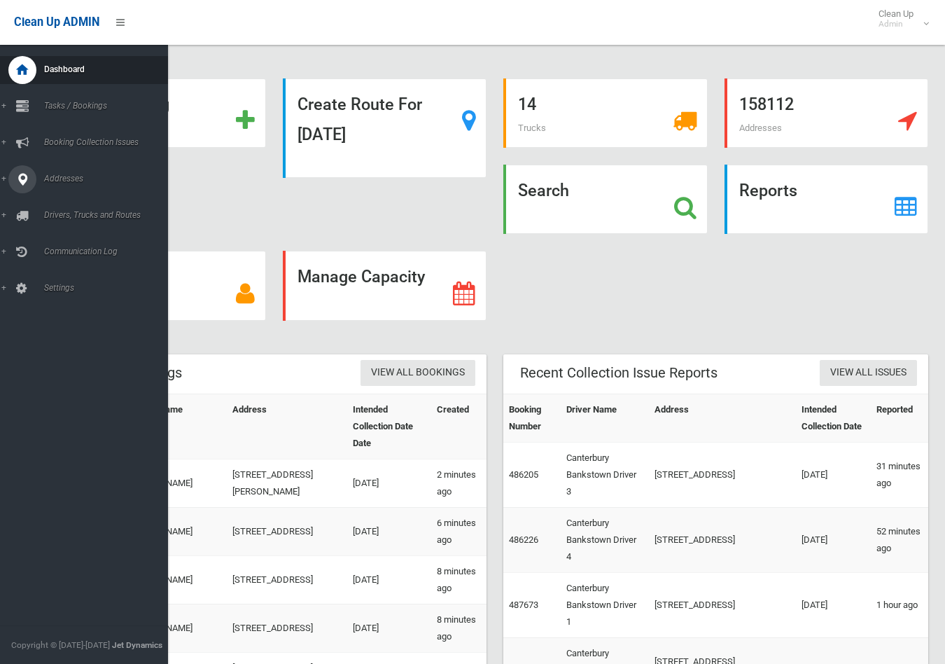
click at [5, 177] on link "Addresses" at bounding box center [90, 179] width 180 height 28
click at [74, 200] on span "All Addresses" at bounding box center [104, 203] width 128 height 10
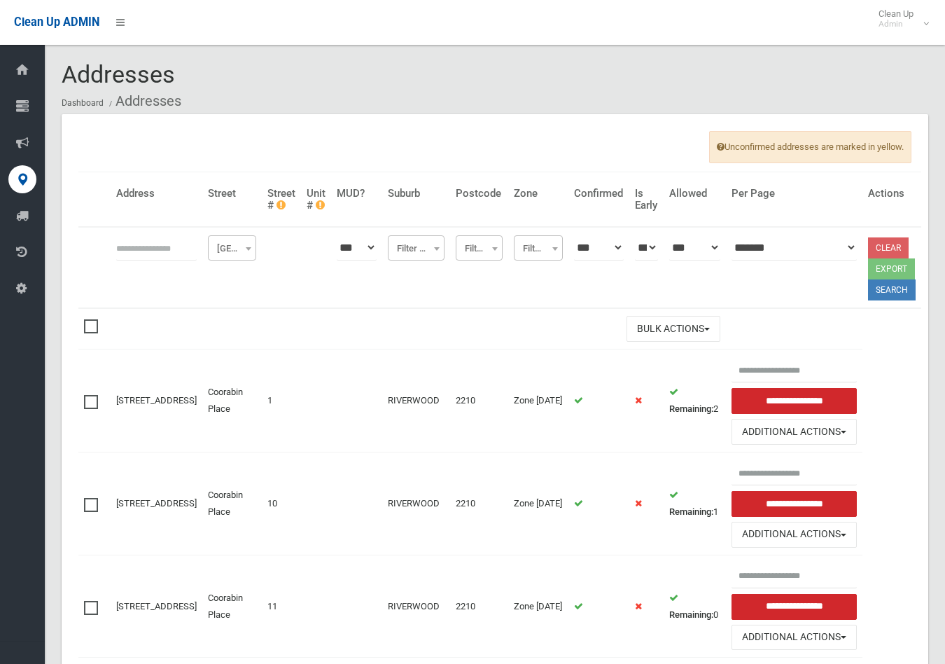
click at [106, 242] on th at bounding box center [94, 267] width 32 height 81
click at [132, 247] on input "text" at bounding box center [156, 248] width 81 height 26
type input "**********"
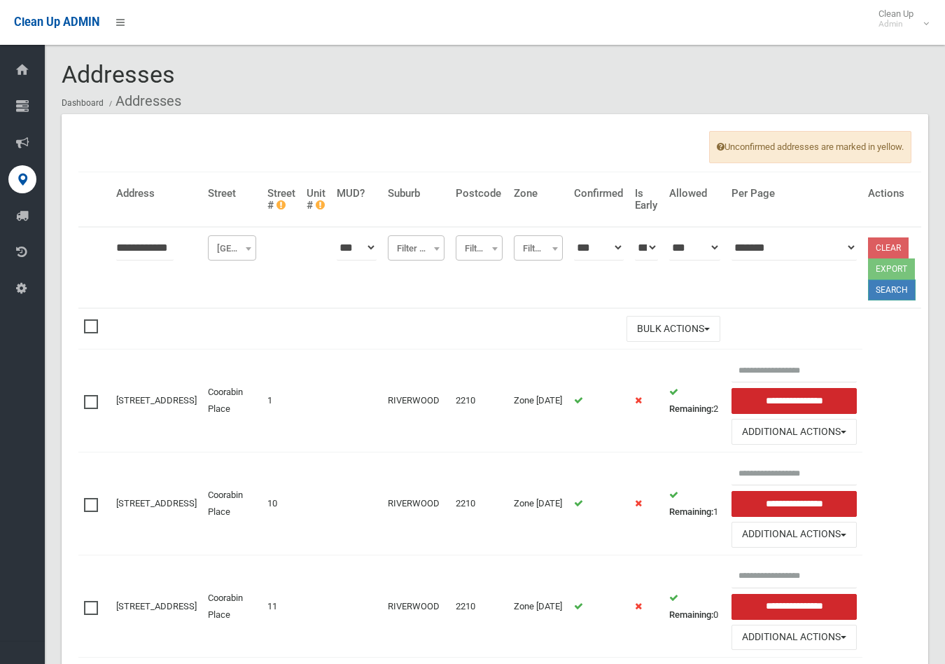
click at [883, 290] on button "Search" at bounding box center [892, 289] width 48 height 21
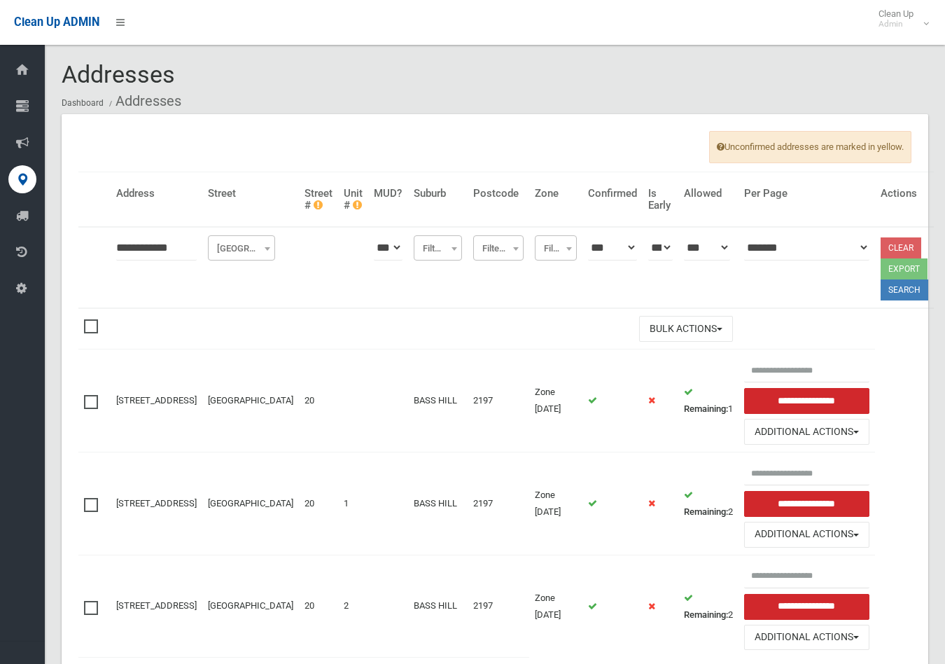
scroll to position [75, 0]
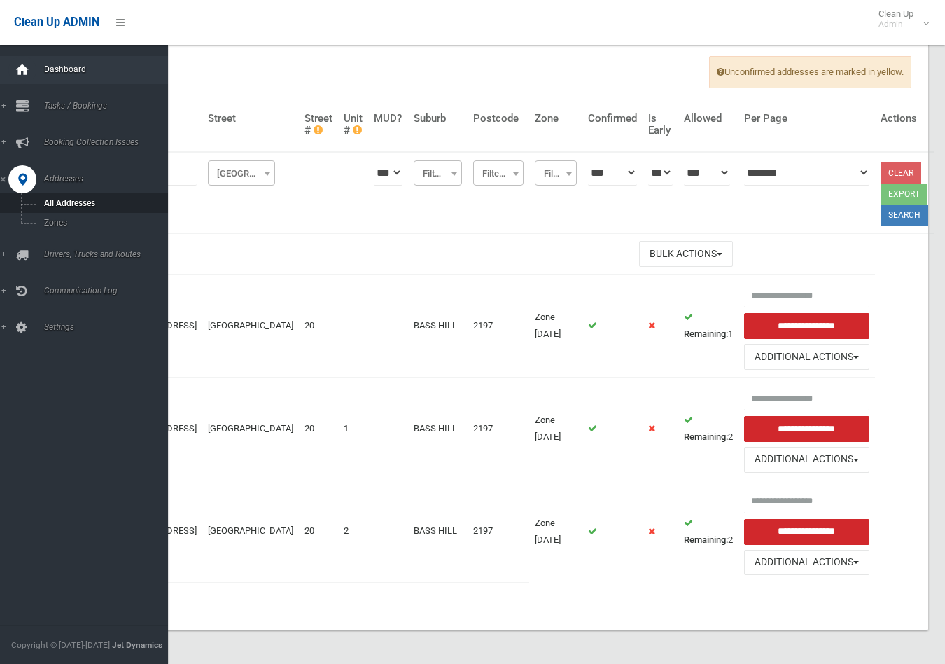
click at [25, 65] on icon at bounding box center [22, 70] width 15 height 28
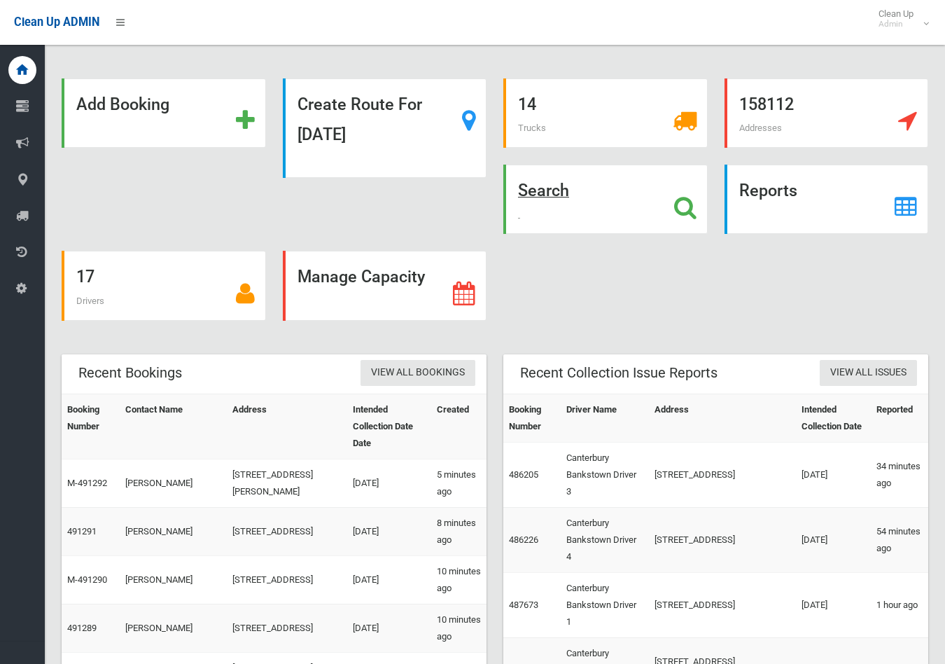
click at [556, 186] on strong "Search" at bounding box center [543, 191] width 51 height 20
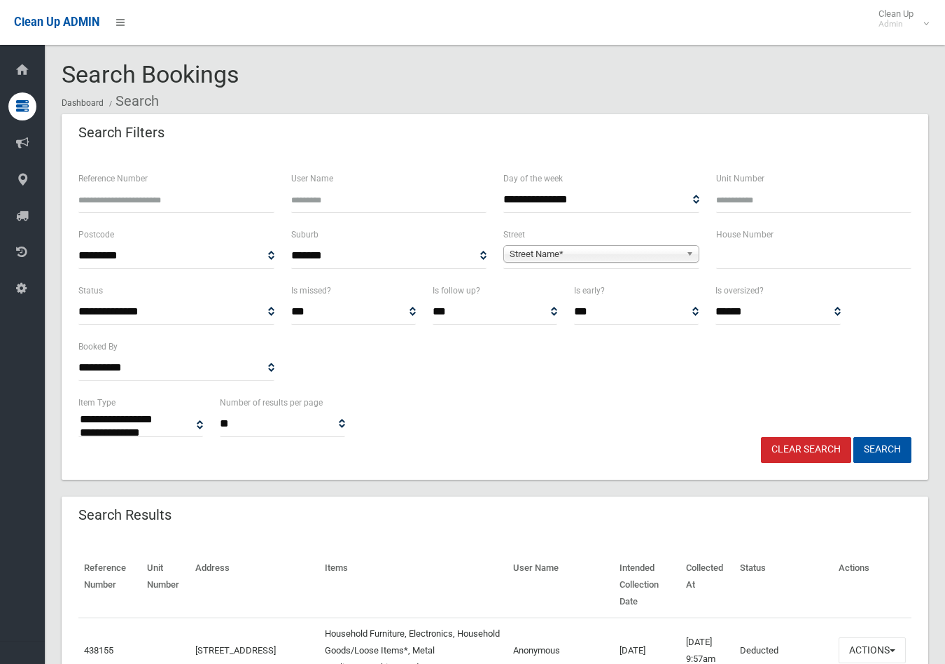
select select
click at [767, 266] on input "text" at bounding box center [814, 256] width 196 height 26
type input "*"
type input "**"
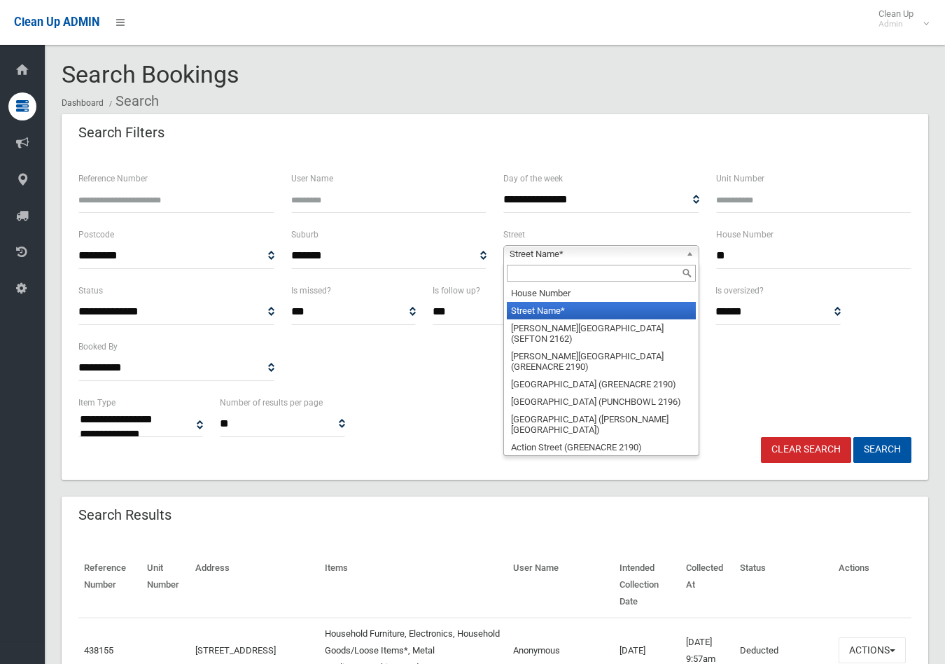
click at [649, 257] on span "Street Name*" at bounding box center [595, 254] width 171 height 17
click at [573, 278] on input "text" at bounding box center [601, 273] width 189 height 17
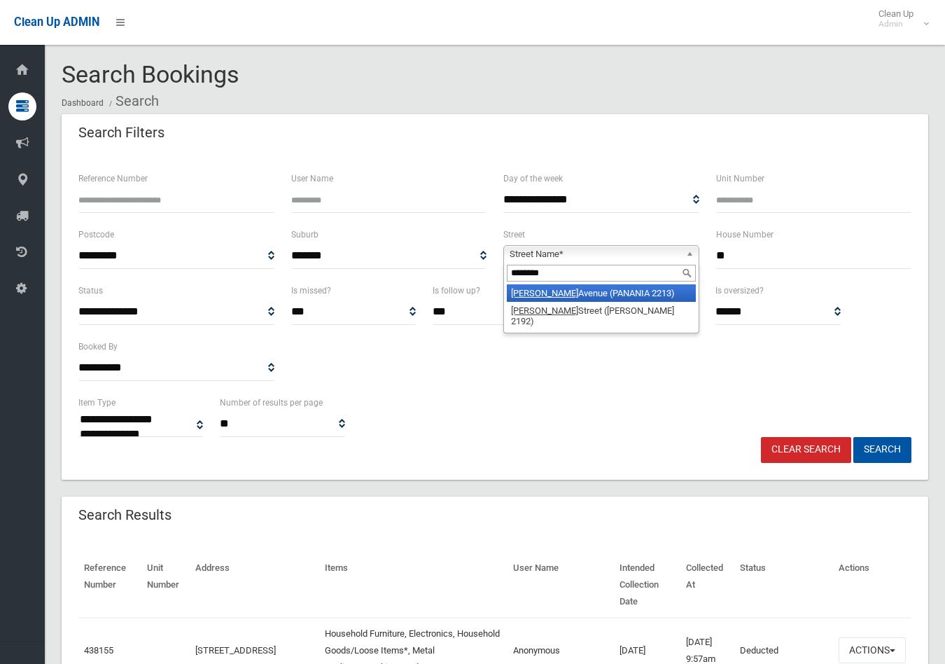
type input "********"
click at [563, 295] on li "Anderson Avenue (PANANIA 2213)" at bounding box center [601, 293] width 189 height 18
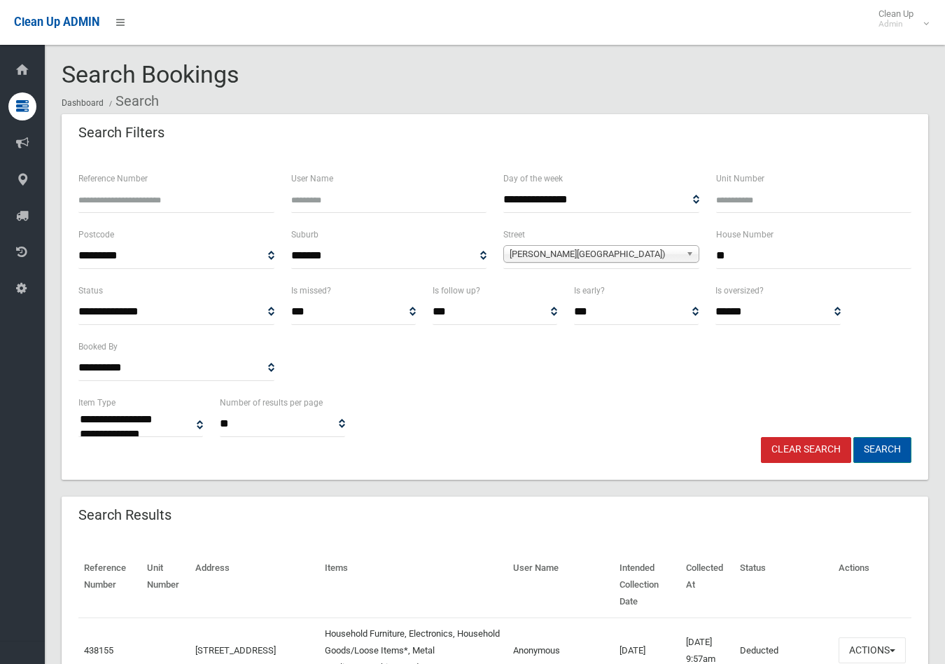
click at [873, 448] on button "Search" at bounding box center [882, 450] width 58 height 26
select select
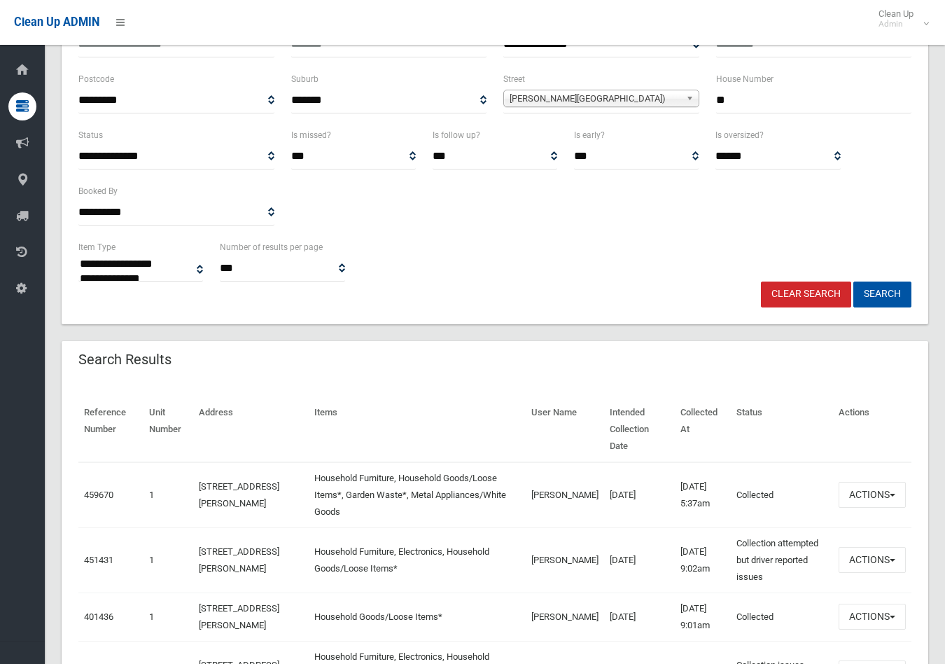
scroll to position [233, 0]
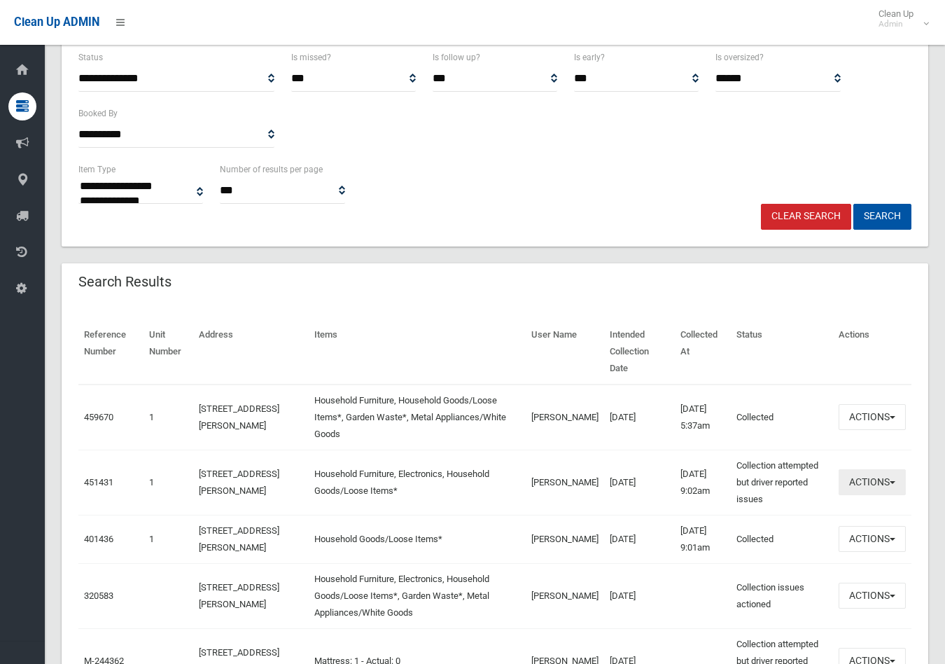
click at [872, 470] on button "Actions" at bounding box center [872, 482] width 67 height 26
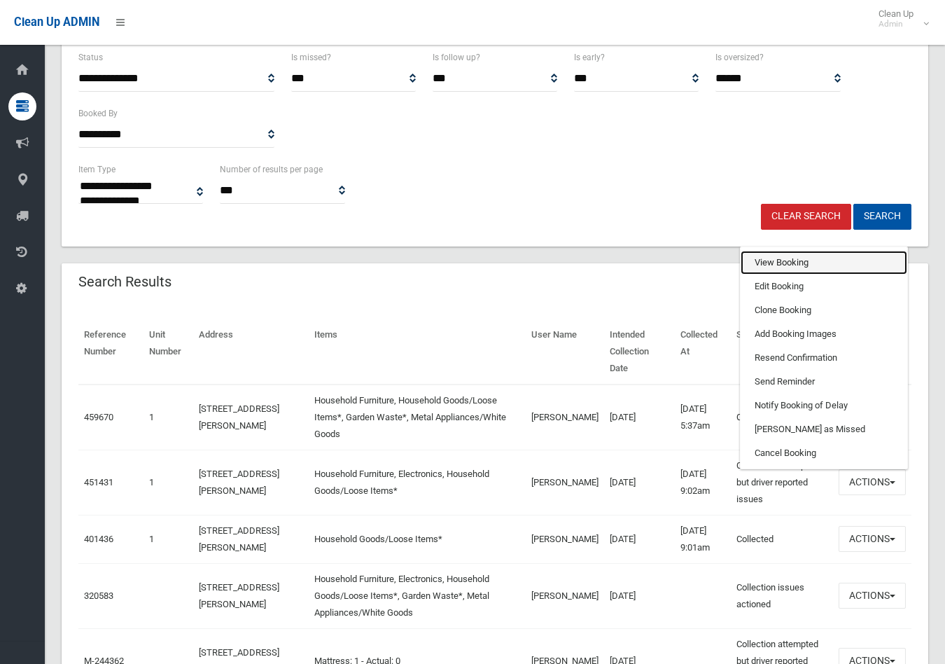
click at [765, 251] on link "View Booking" at bounding box center [824, 263] width 167 height 24
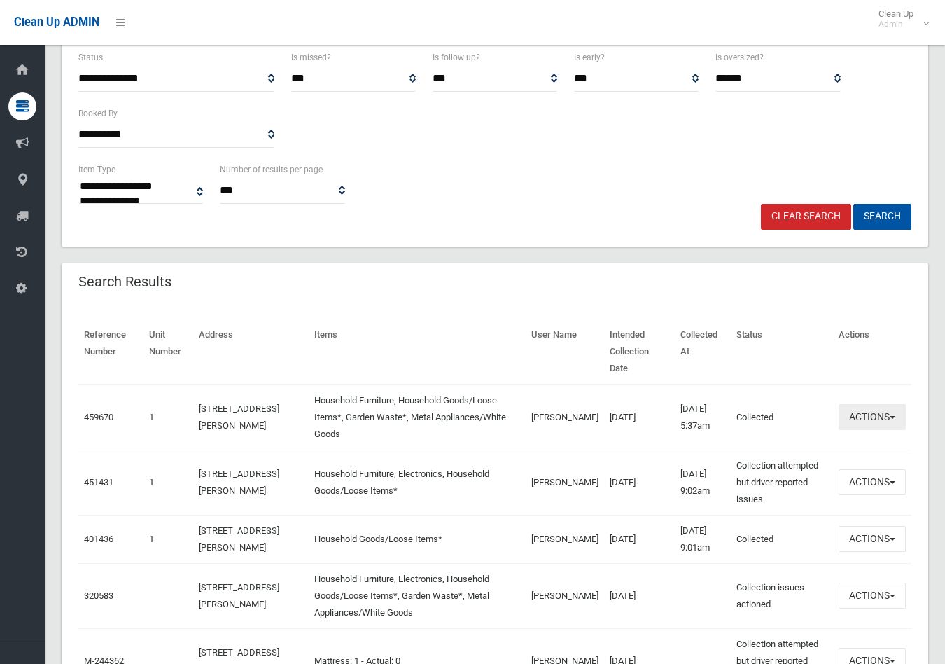
click at [868, 404] on button "Actions" at bounding box center [872, 417] width 67 height 26
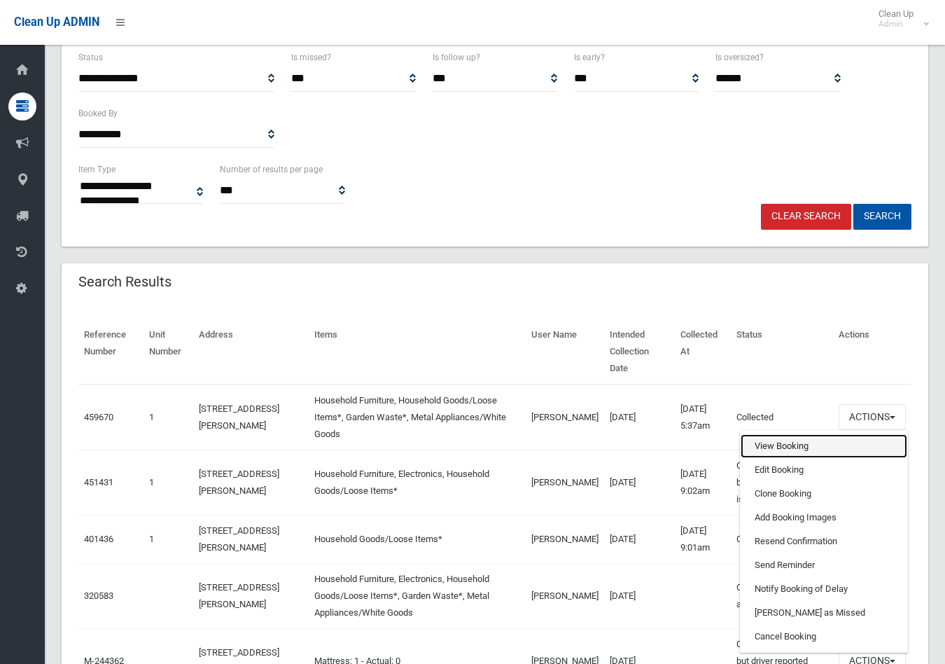
click at [773, 434] on link "View Booking" at bounding box center [824, 446] width 167 height 24
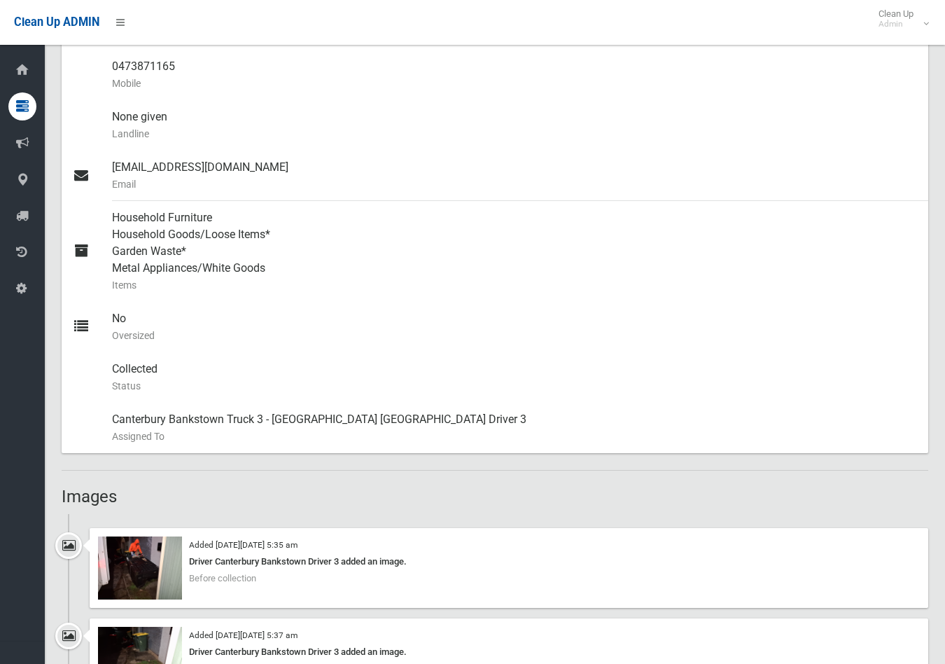
scroll to position [622, 0]
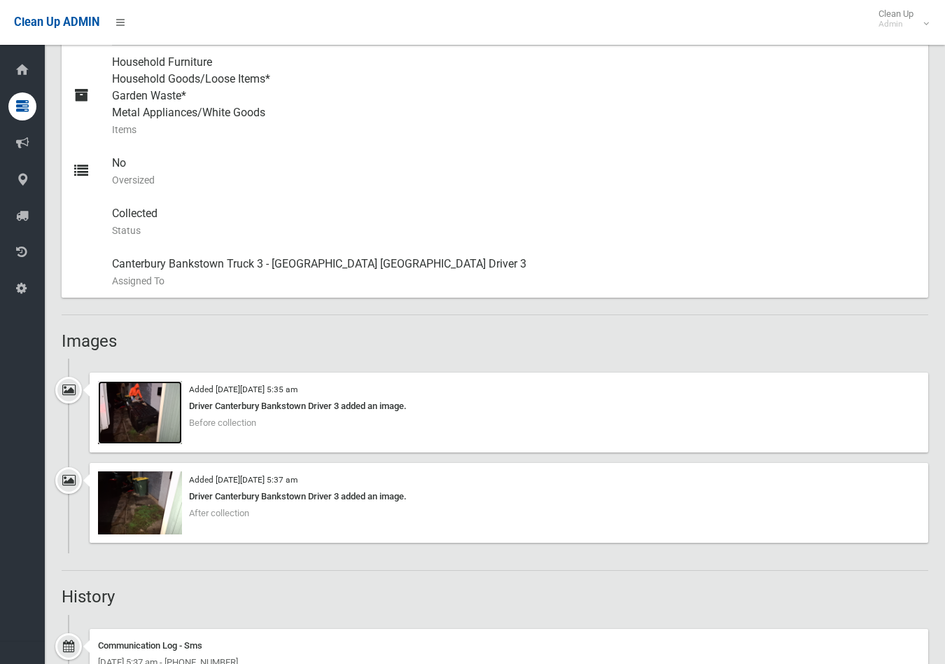
click at [153, 404] on img at bounding box center [140, 412] width 84 height 63
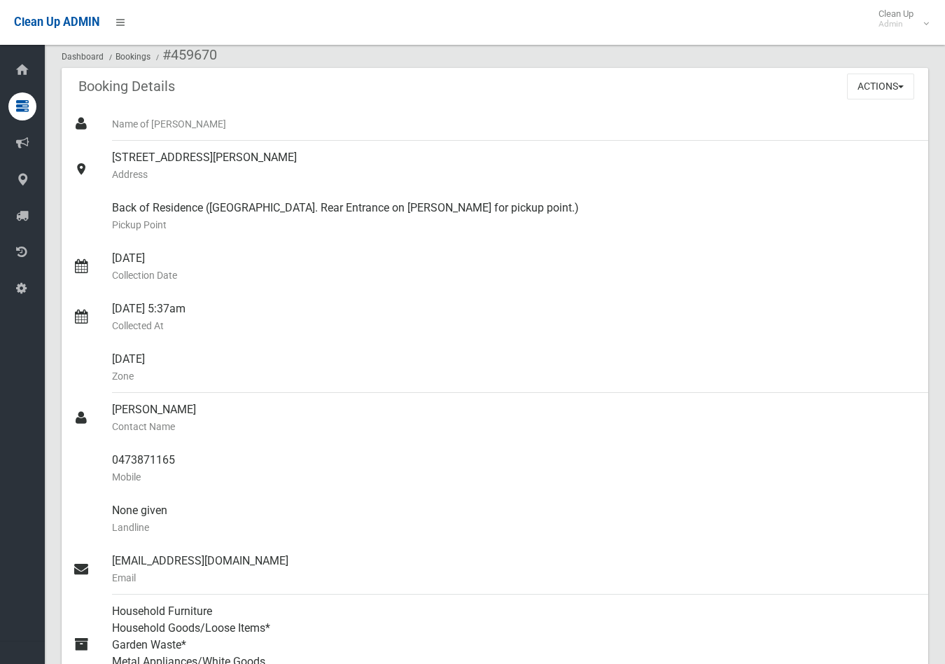
scroll to position [0, 0]
